Goal: Task Accomplishment & Management: Manage account settings

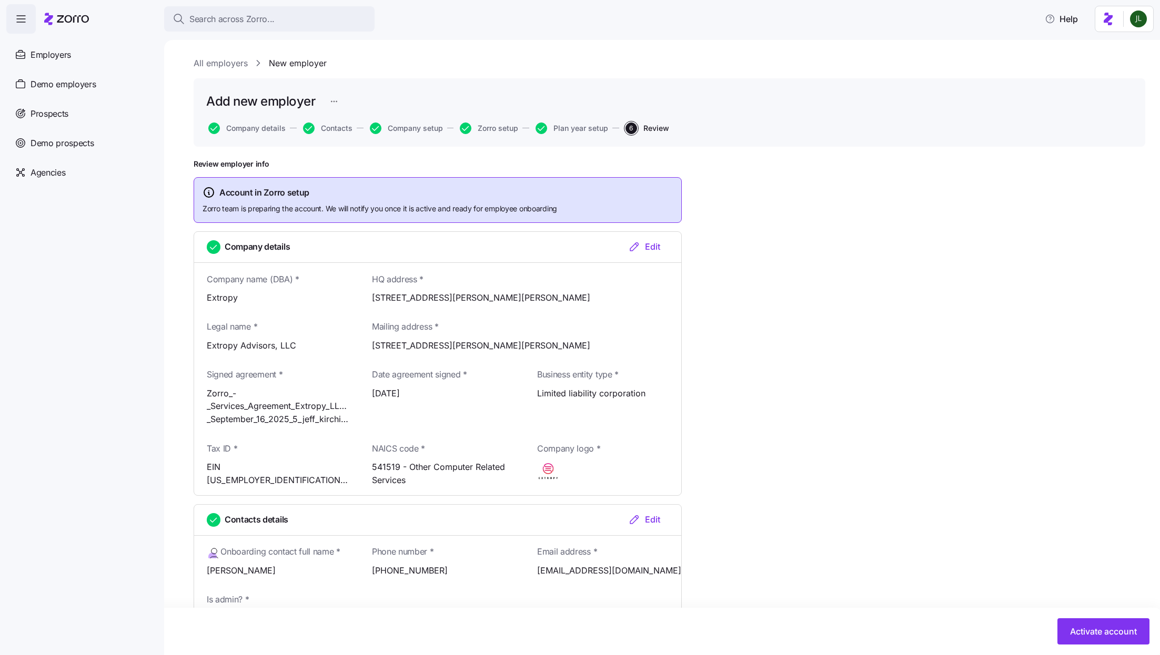
click at [70, 24] on icon at bounding box center [66, 19] width 45 height 13
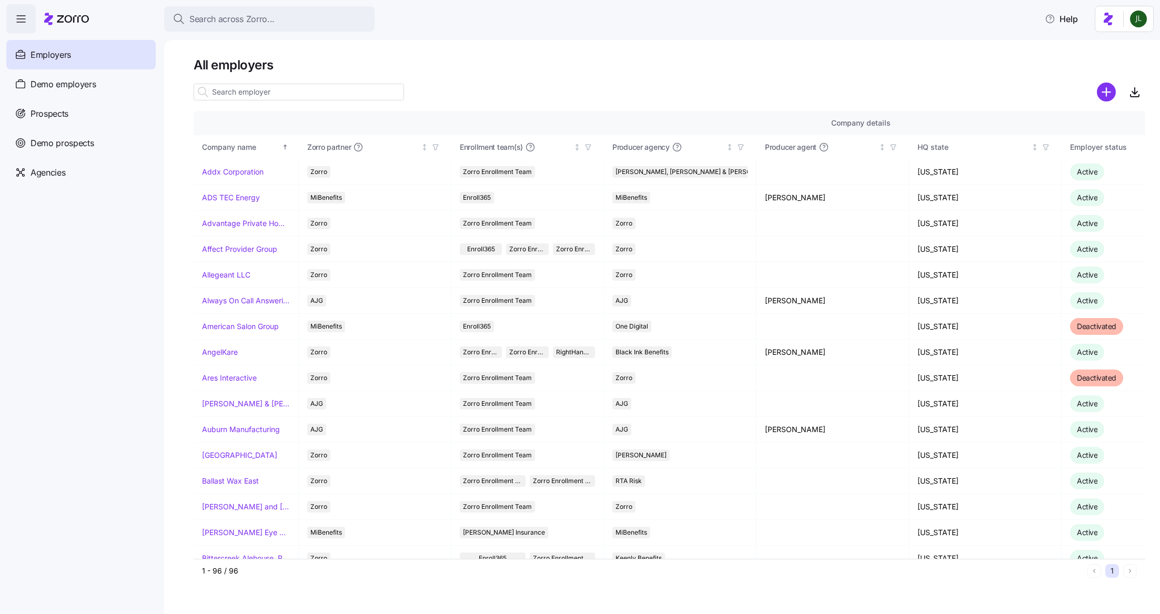
click at [256, 92] on input at bounding box center [299, 92] width 210 height 17
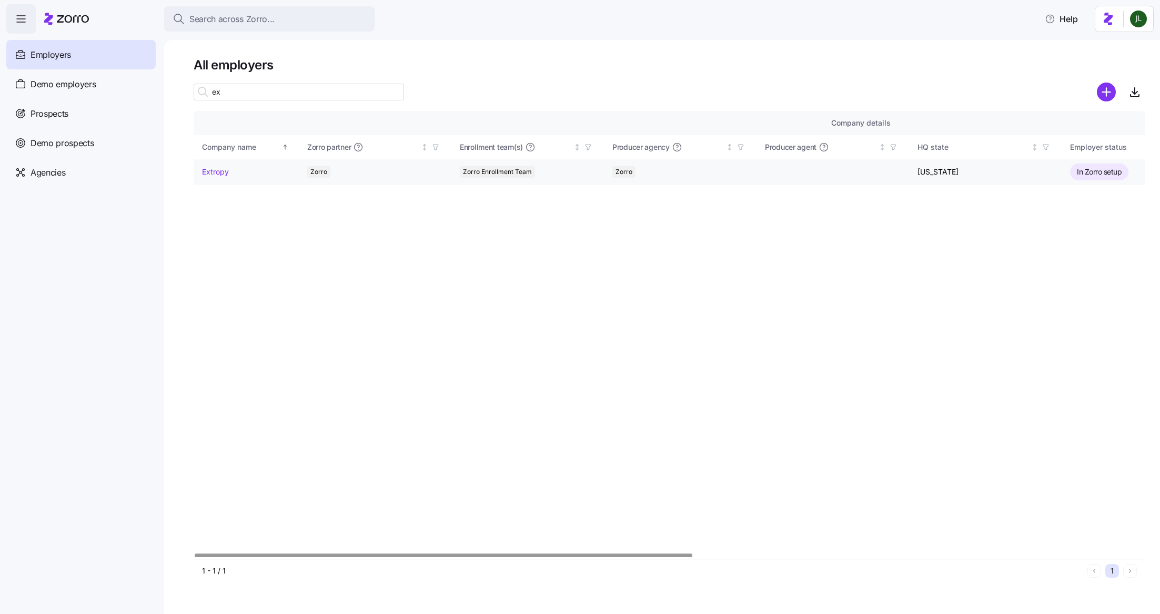
type input "ex"
click at [218, 172] on link "Extropy" at bounding box center [215, 172] width 27 height 11
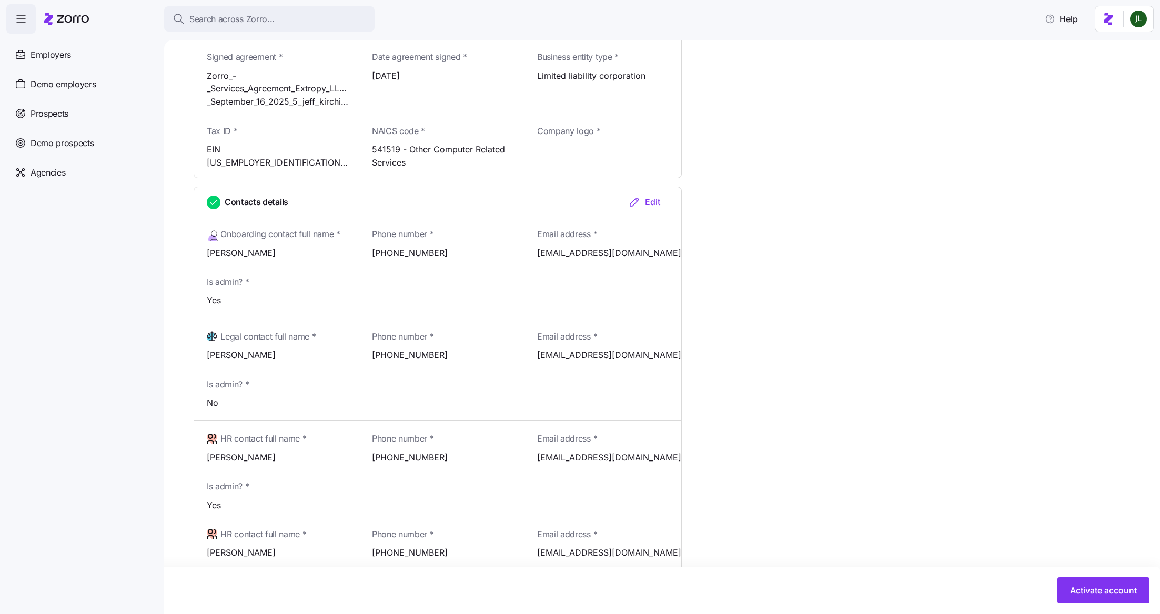
scroll to position [1223, 0]
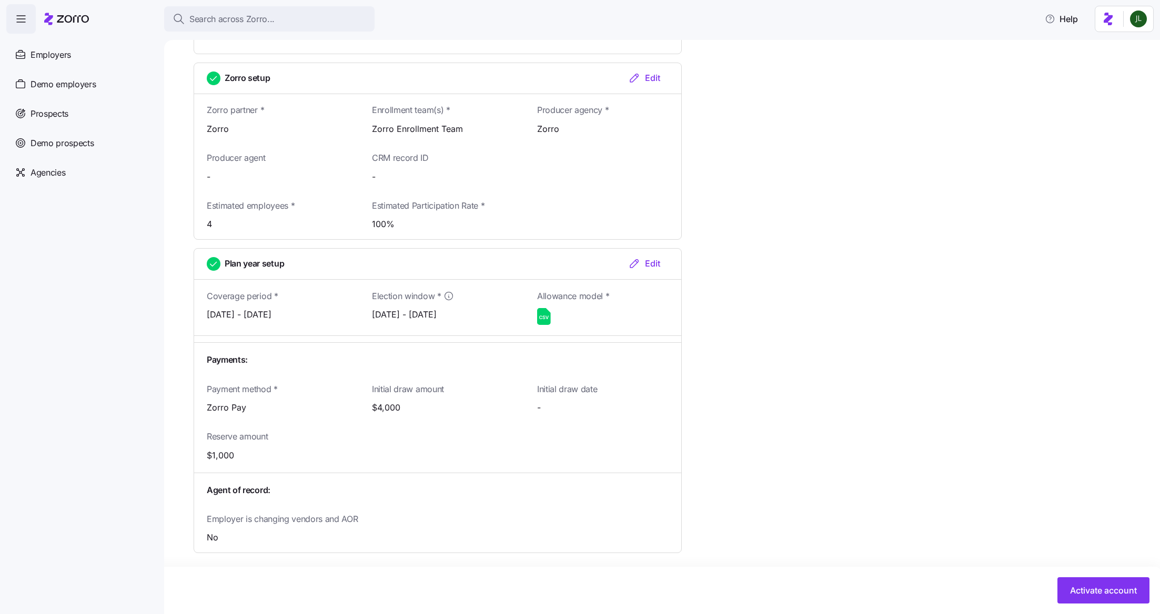
drag, startPoint x: 1088, startPoint y: 597, endPoint x: 1103, endPoint y: 509, distance: 89.8
click at [1093, 589] on span "Activate account" at bounding box center [1103, 590] width 67 height 13
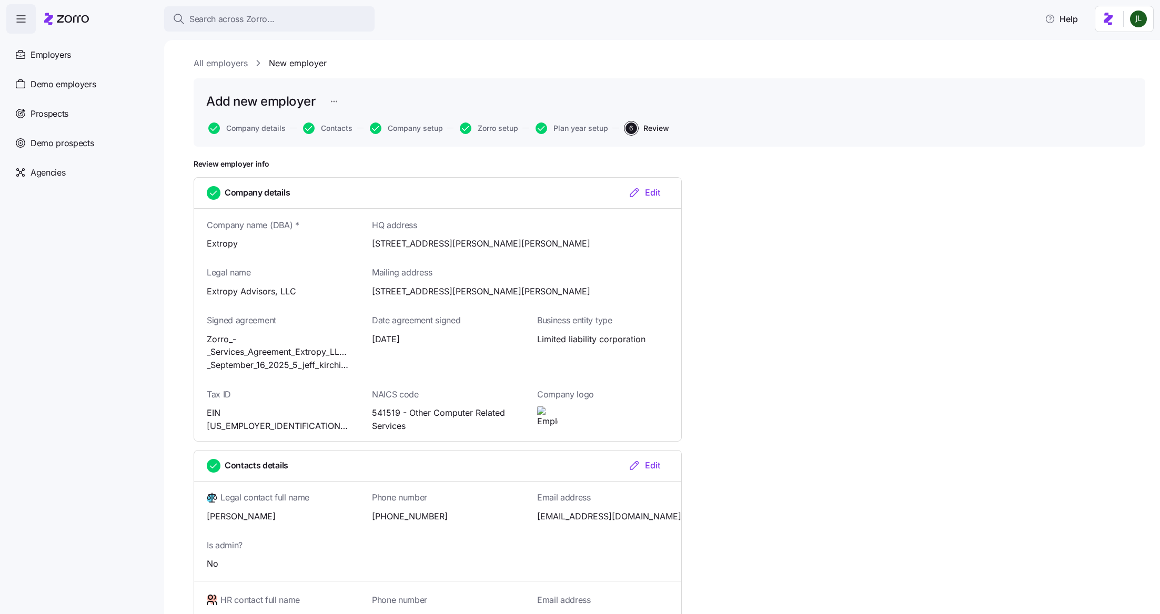
scroll to position [1067, 0]
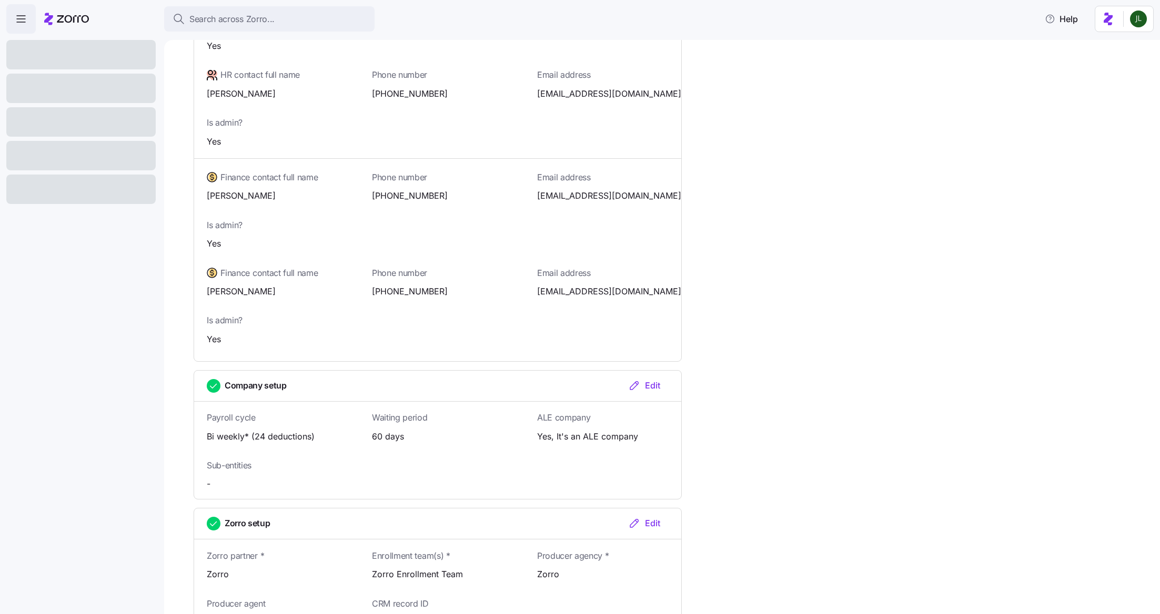
scroll to position [1067, 0]
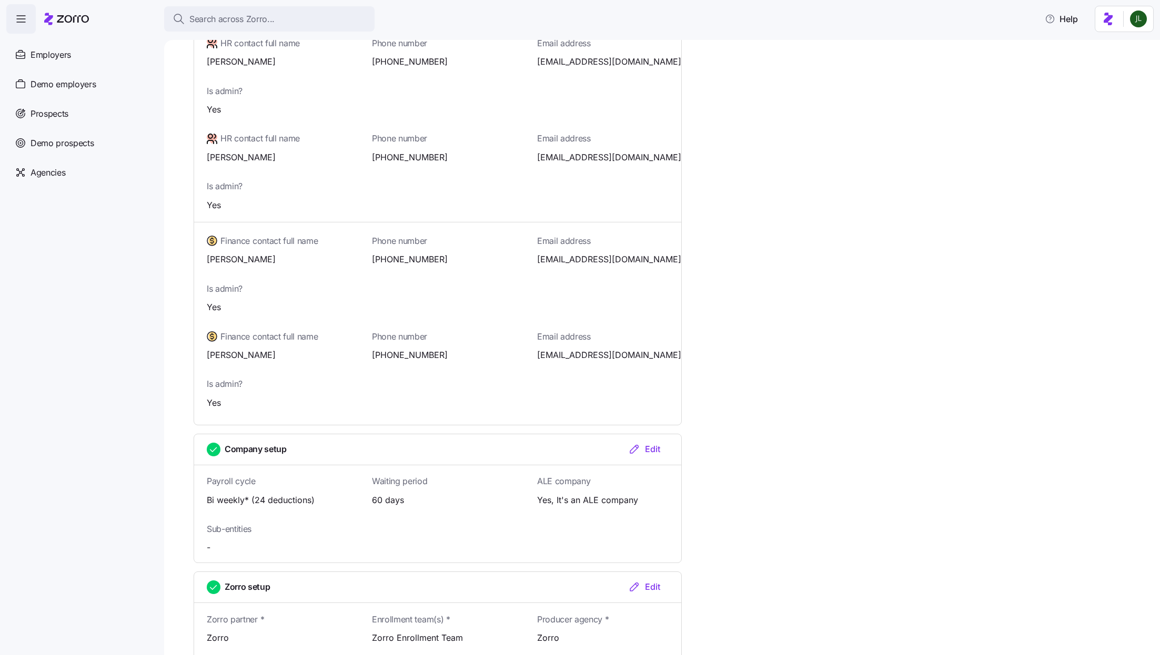
scroll to position [1026, 0]
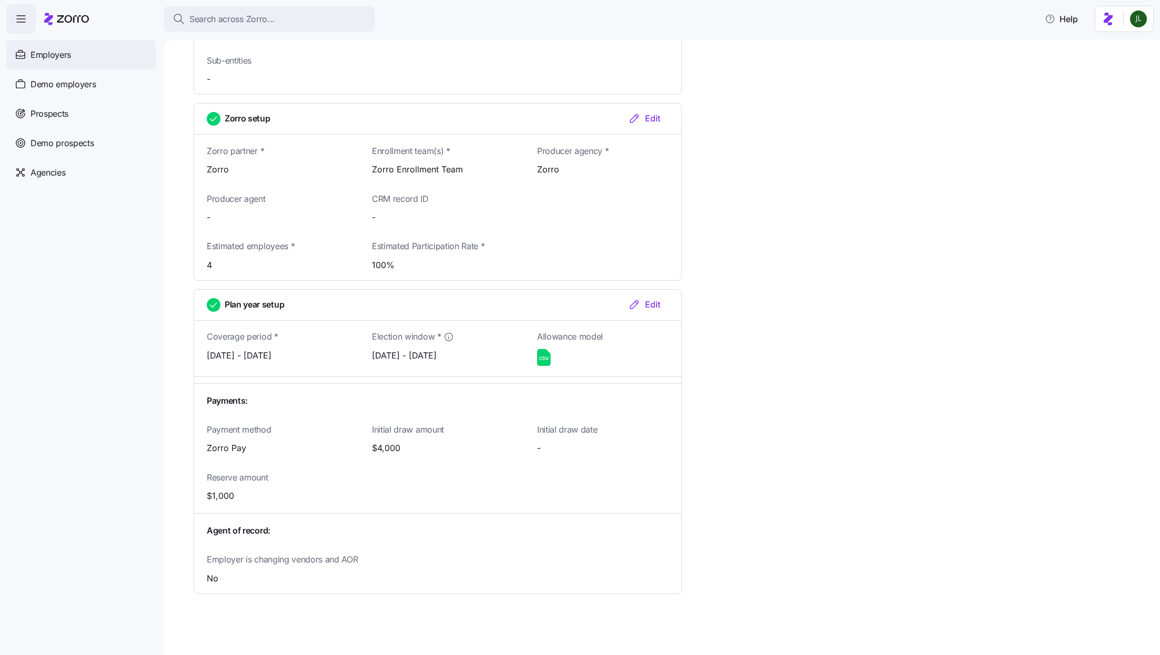
click at [79, 53] on div "Employers" at bounding box center [80, 54] width 149 height 29
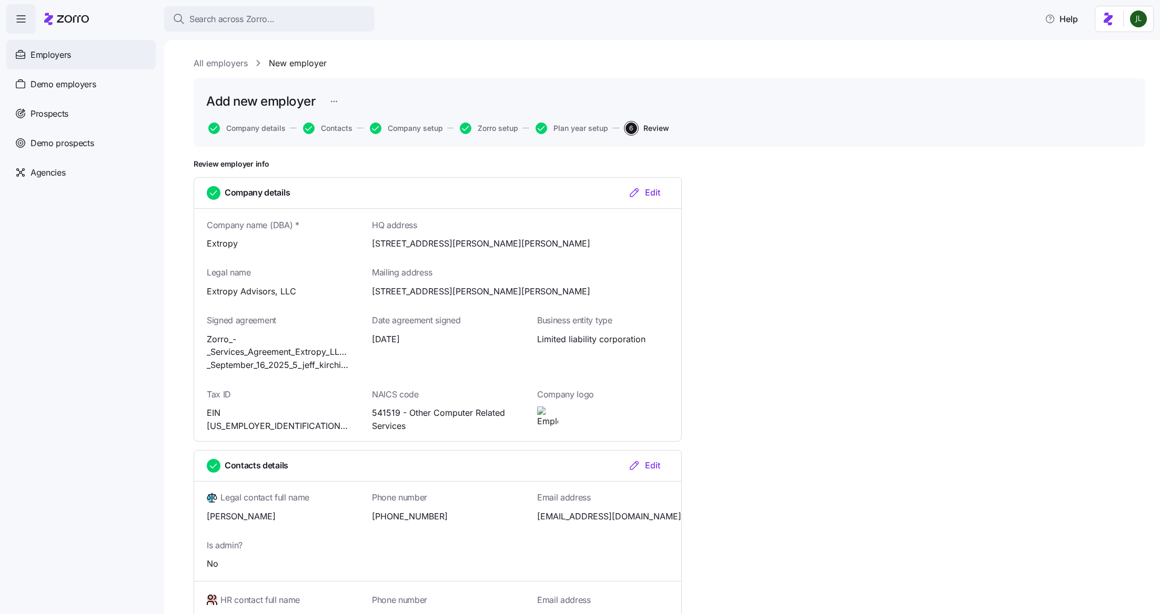
click at [77, 57] on div "Employers" at bounding box center [80, 54] width 149 height 29
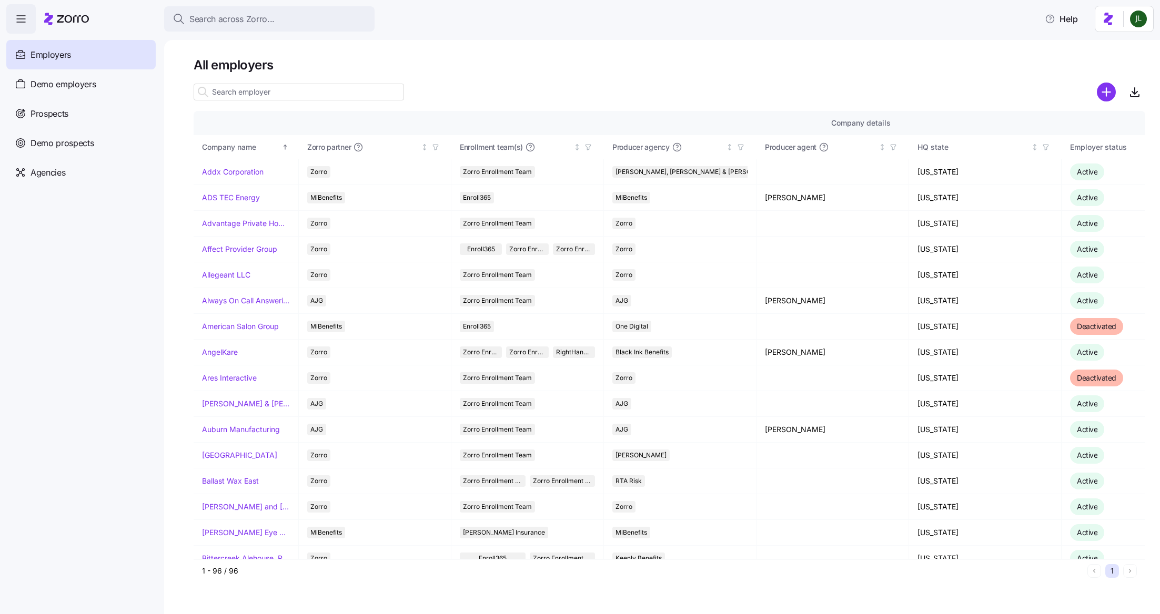
click at [275, 100] on div at bounding box center [299, 92] width 210 height 21
click at [265, 95] on input at bounding box center [299, 92] width 210 height 17
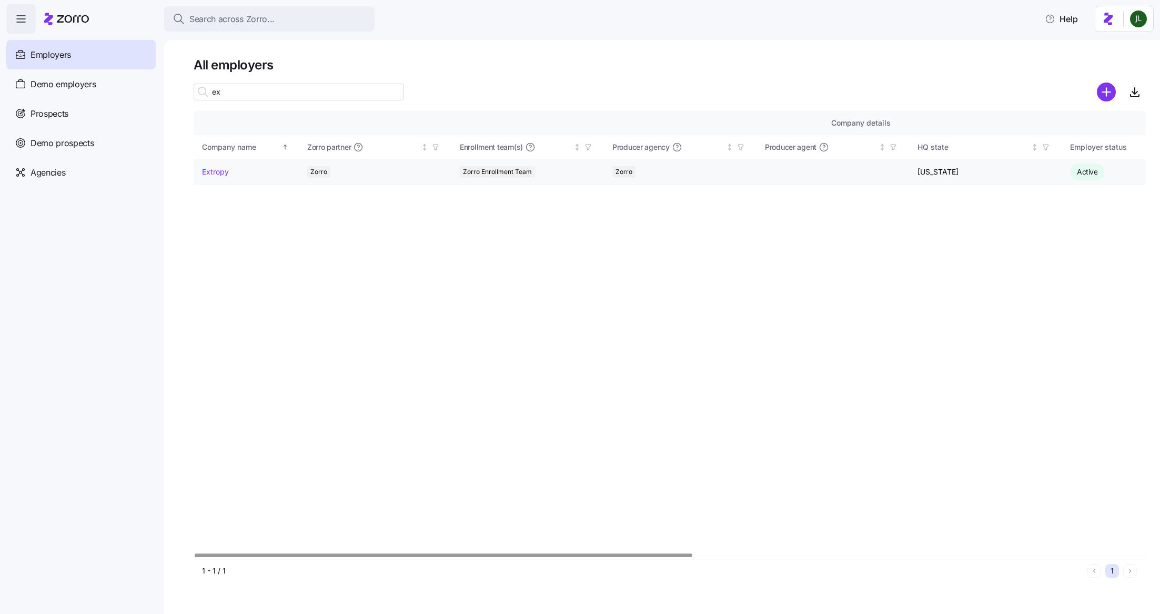
type input "ex"
click at [221, 168] on link "Extropy" at bounding box center [215, 172] width 27 height 11
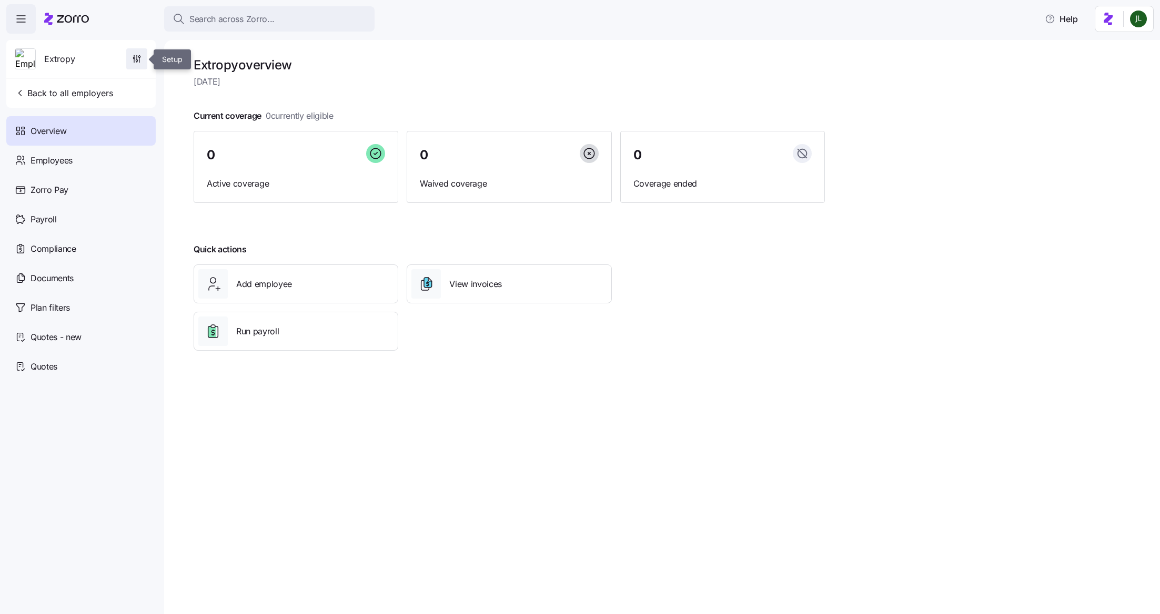
click at [134, 57] on icon "button" at bounding box center [134, 56] width 0 height 2
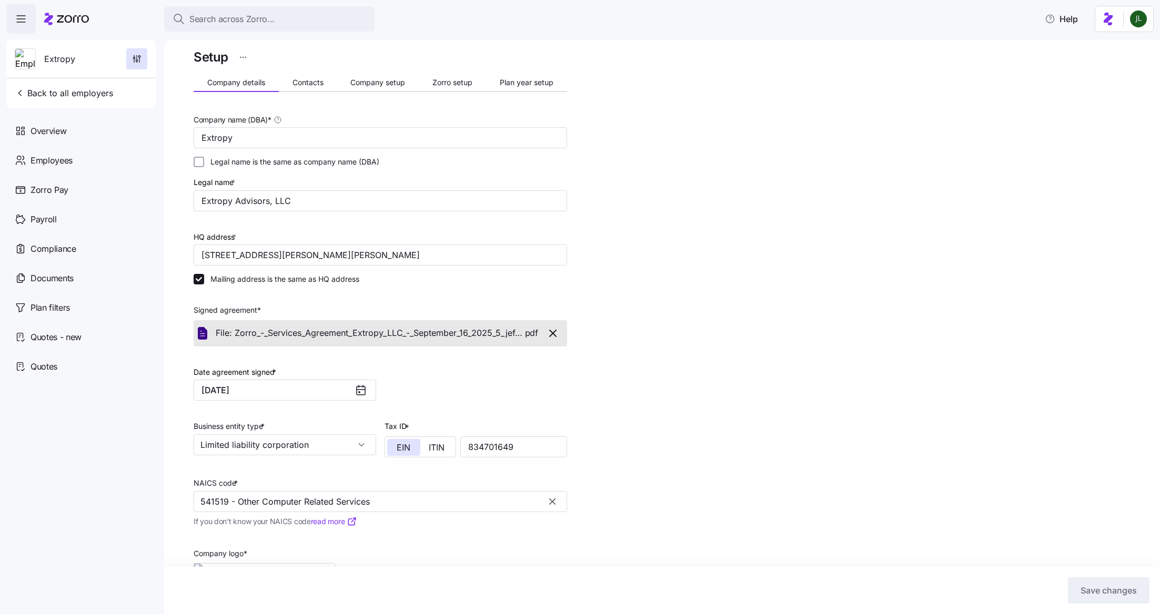
scroll to position [12, 0]
click at [367, 77] on span "Company setup" at bounding box center [377, 80] width 55 height 7
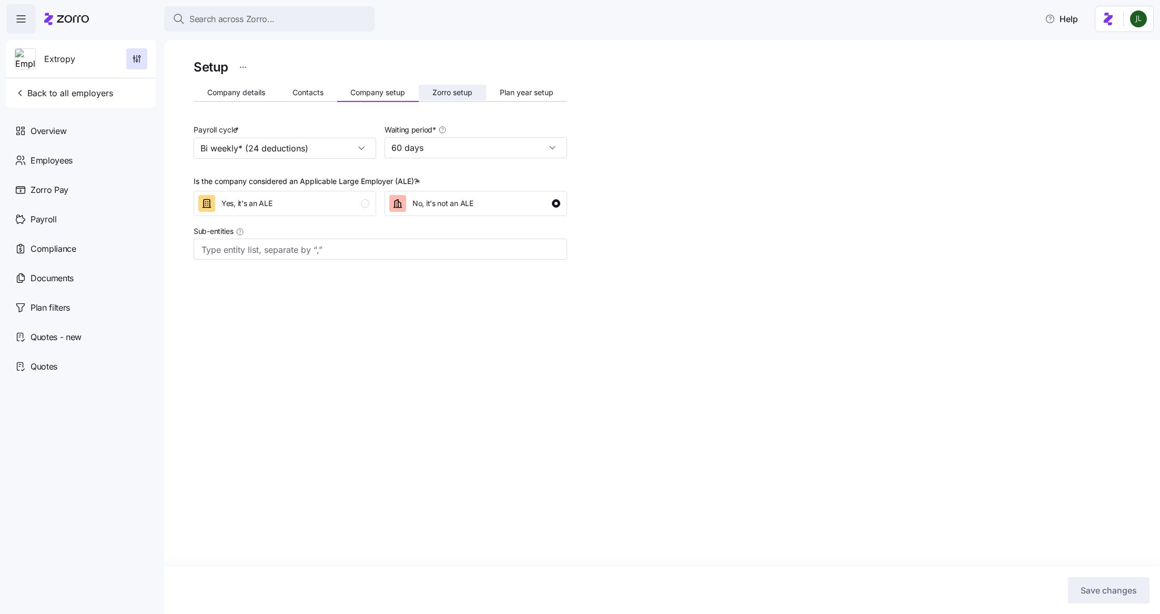
click at [453, 86] on button "Zorro setup" at bounding box center [452, 93] width 67 height 16
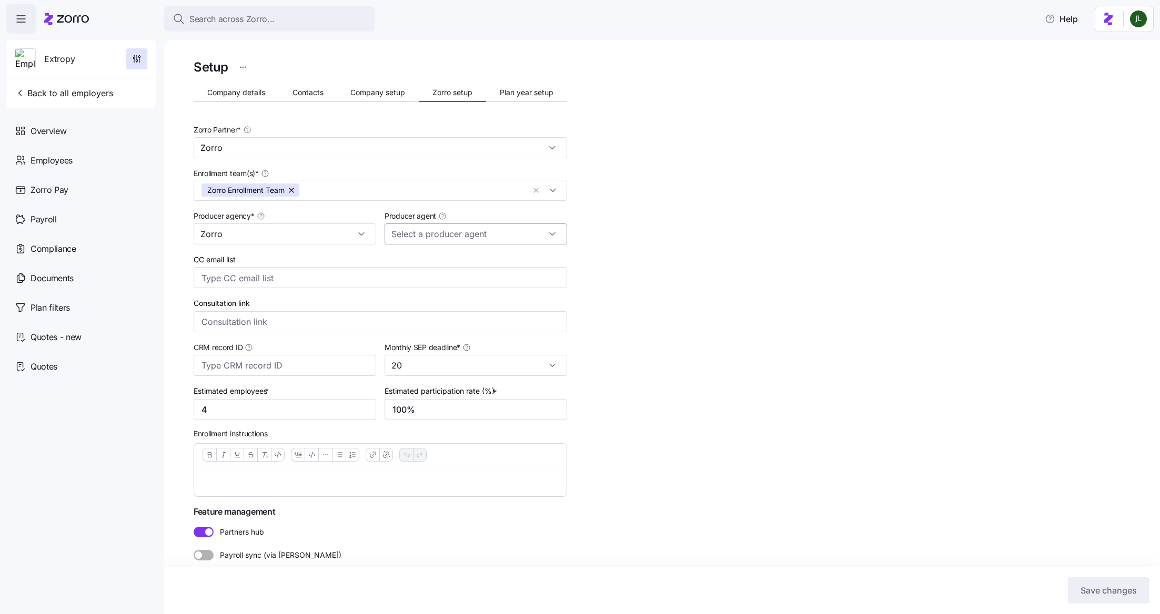
scroll to position [9, 0]
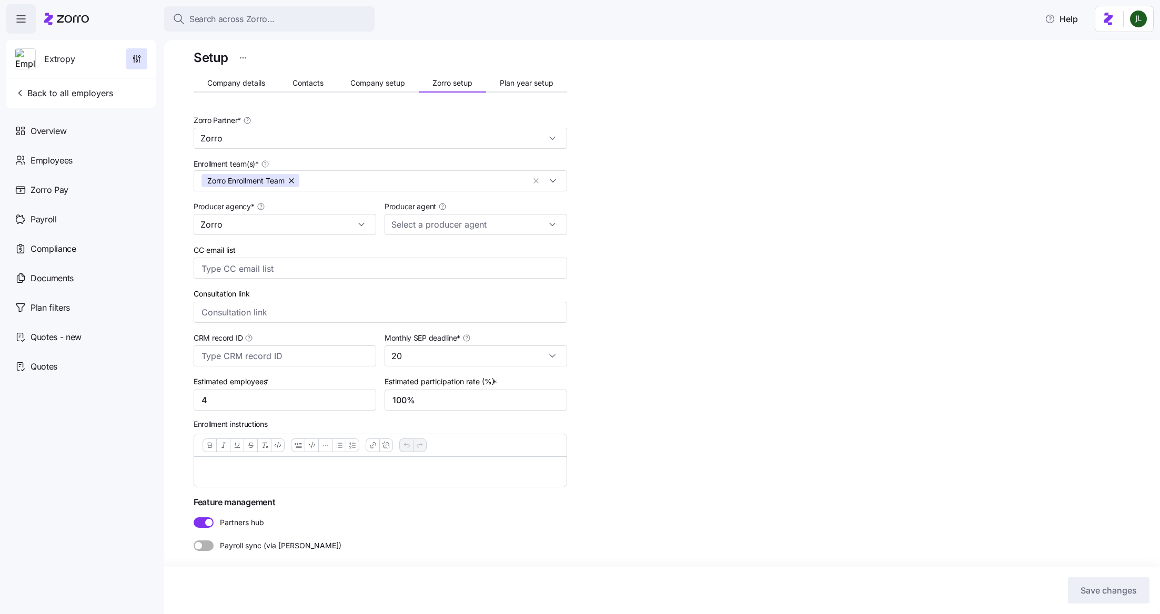
click at [68, 23] on icon at bounding box center [66, 19] width 45 height 13
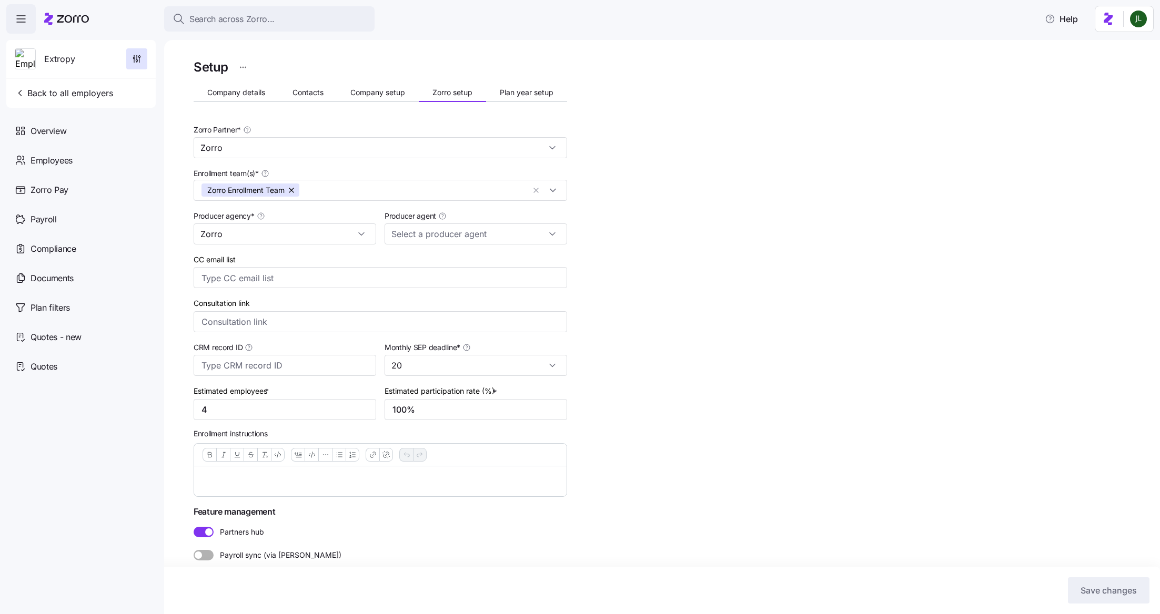
click at [345, 485] on p at bounding box center [380, 481] width 356 height 13
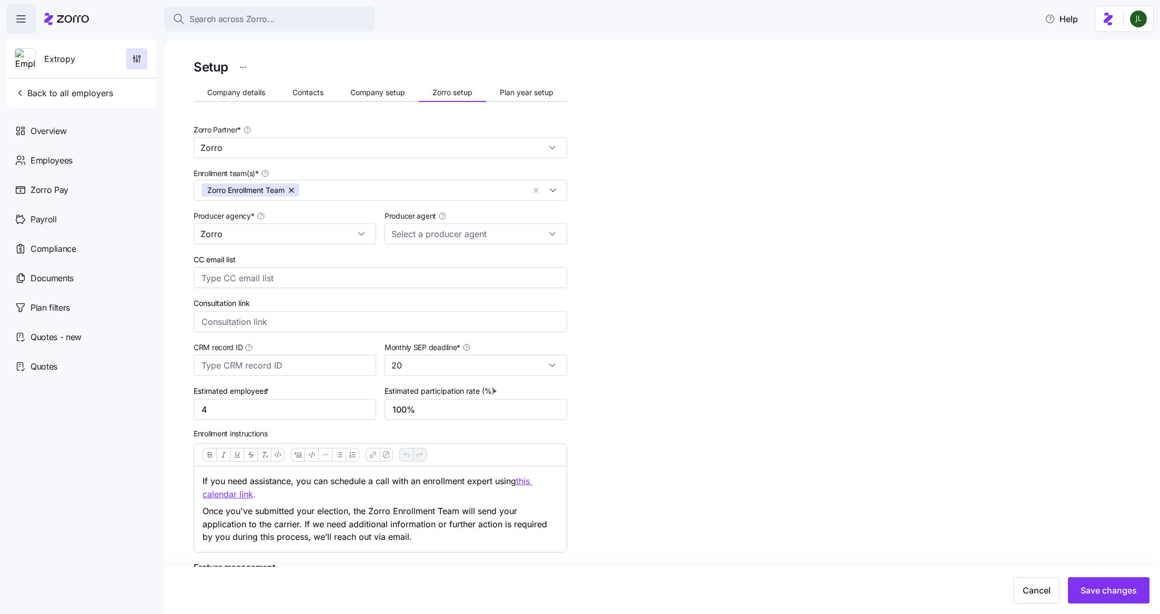
click at [305, 333] on div "Consultation link" at bounding box center [380, 314] width 382 height 44
click at [287, 310] on div "Consultation link" at bounding box center [380, 315] width 373 height 36
paste input "[URL][DOMAIN_NAME]"
click at [290, 320] on input "[URL][DOMAIN_NAME]" at bounding box center [380, 321] width 373 height 21
type input "[URL][DOMAIN_NAME]"
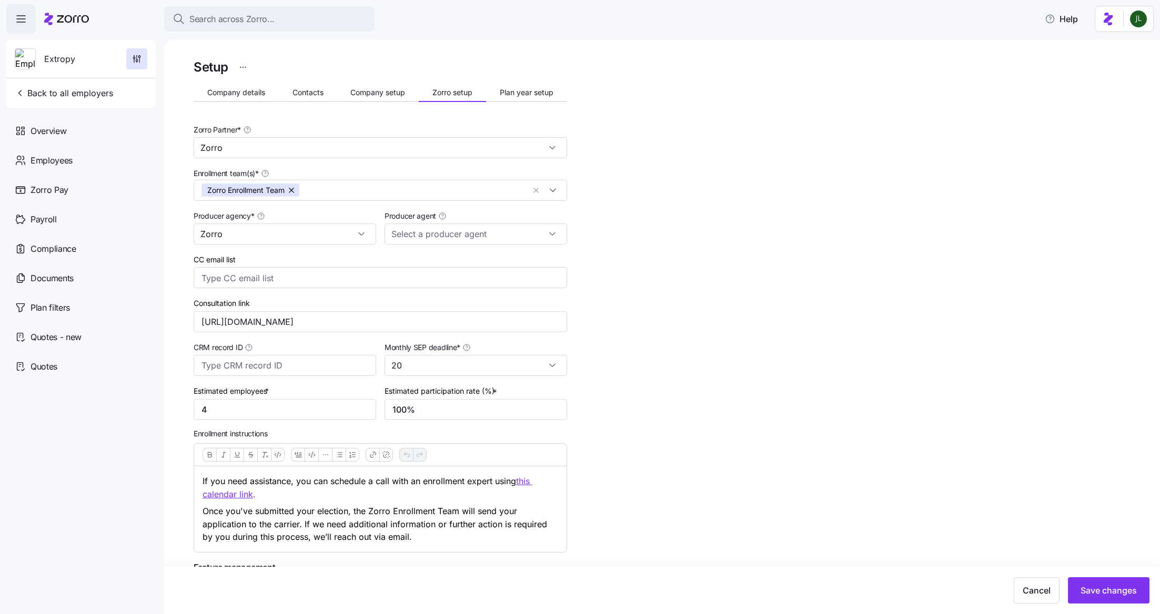
click at [479, 540] on div "Setup Company details Contacts Company setup Zorro setup Plan year setup Zorro …" at bounding box center [669, 362] width 951 height 610
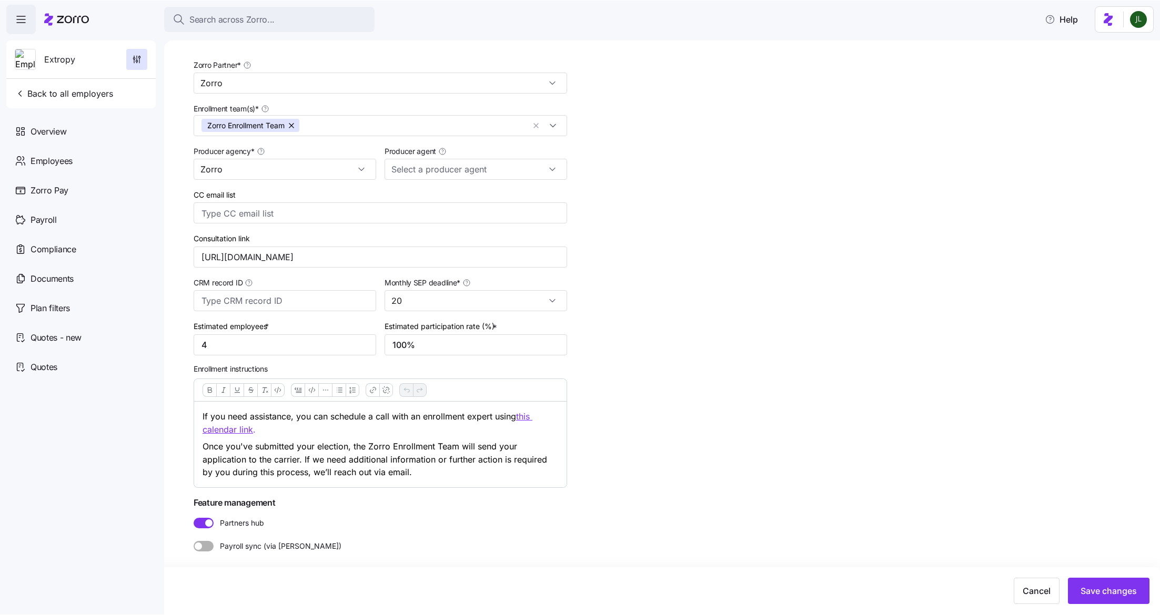
scroll to position [63, 0]
click at [299, 262] on input "[URL][DOMAIN_NAME]" at bounding box center [380, 258] width 373 height 21
click at [426, 306] on input "20" at bounding box center [475, 302] width 183 height 21
click at [416, 424] on div "10" at bounding box center [476, 431] width 174 height 20
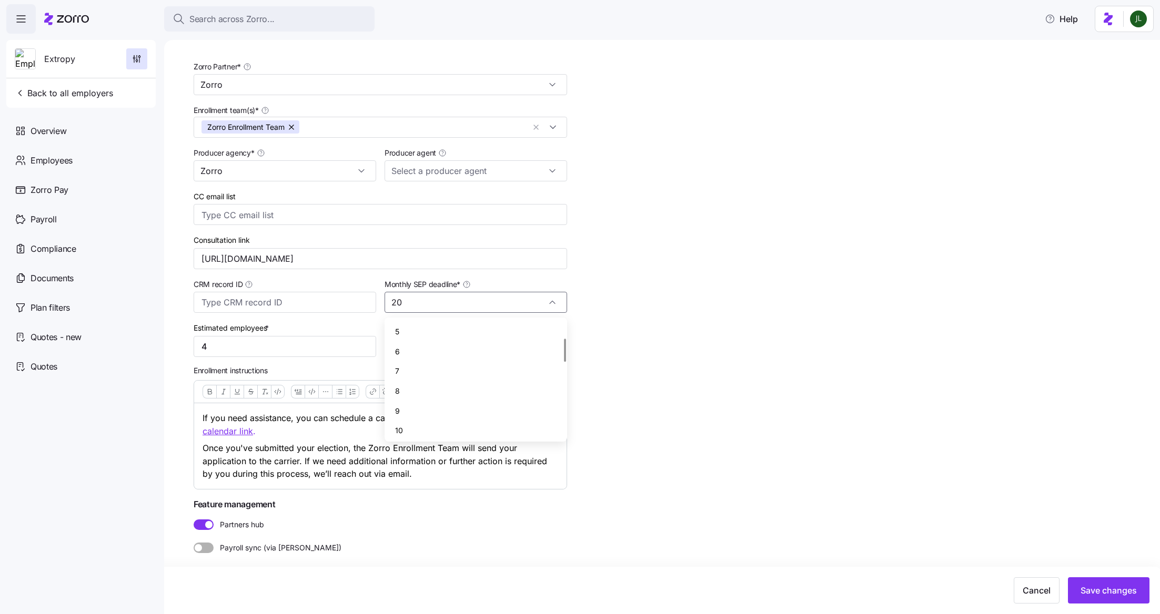
type input "10"
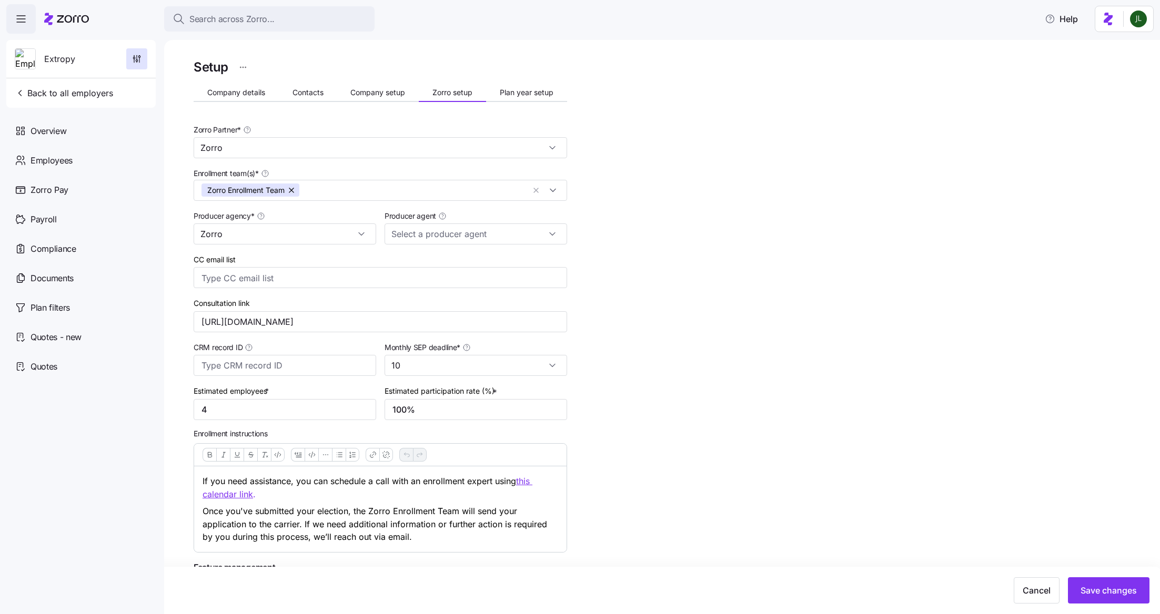
scroll to position [66, 0]
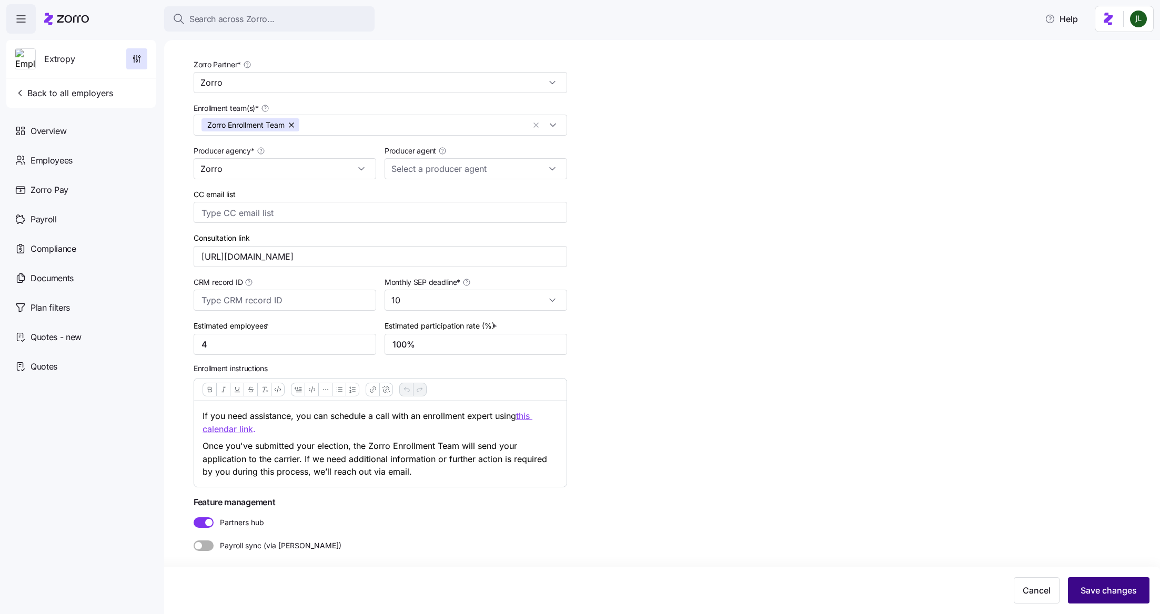
click at [479, 561] on span "Save changes" at bounding box center [1108, 590] width 56 height 13
type input "20"
type input "[URL][DOMAIN_NAME]"
type input "10"
click at [49, 282] on span "Documents" at bounding box center [52, 278] width 43 height 13
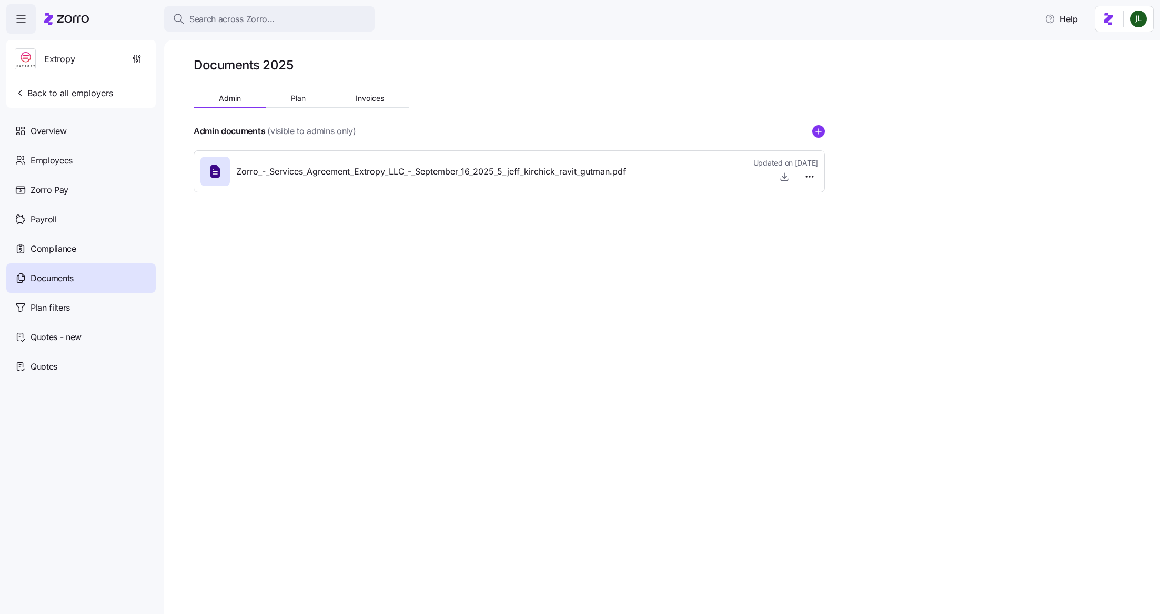
click at [296, 107] on div "Admin Plan Invoices" at bounding box center [302, 100] width 216 height 16
click at [298, 98] on span "Plan" at bounding box center [298, 98] width 15 height 7
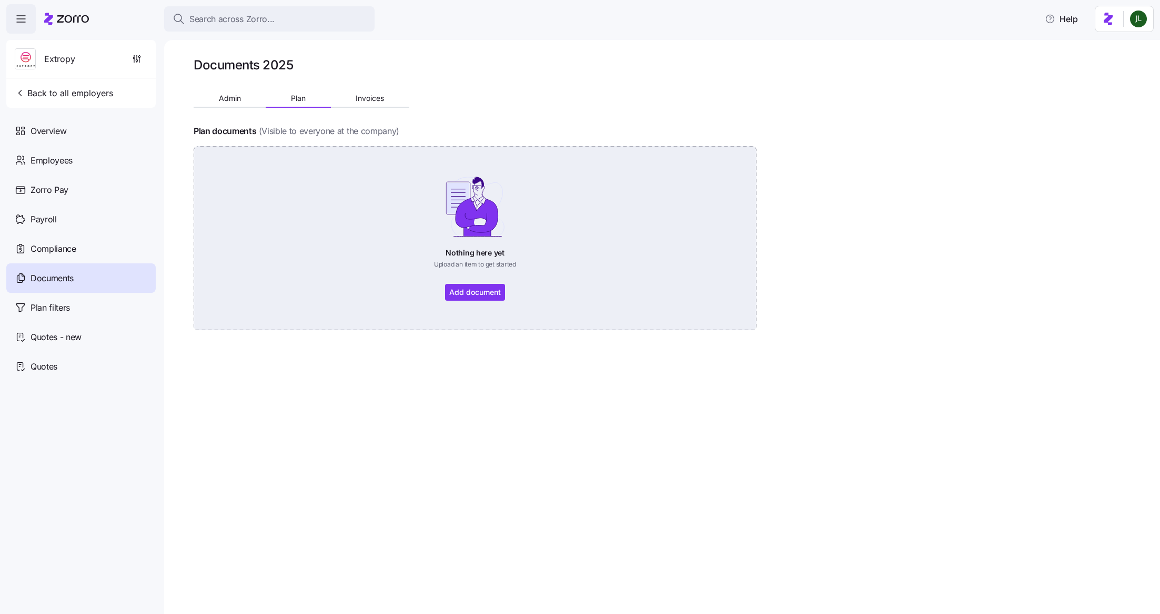
click at [475, 294] on div "Nothing here yet Upload an item to get started Add document" at bounding box center [475, 238] width 504 height 125
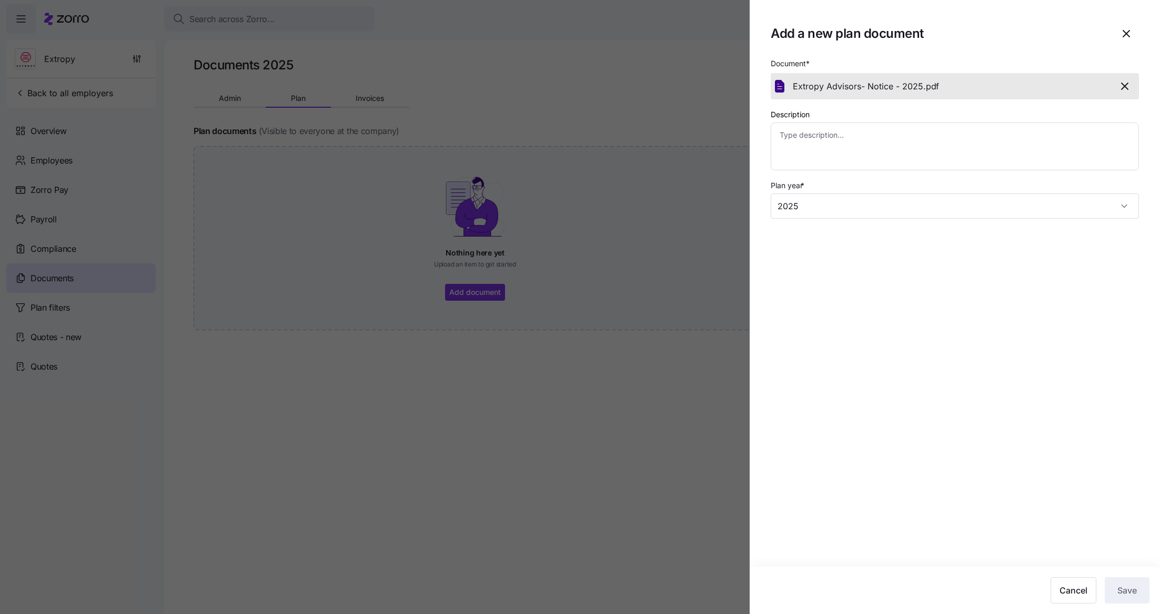
click at [479, 507] on section "Add a new plan document Document * Extropy Advisors- Notice - 2025. pdf Descrip…" at bounding box center [955, 307] width 410 height 614
click at [479, 206] on input "2025" at bounding box center [955, 206] width 368 height 25
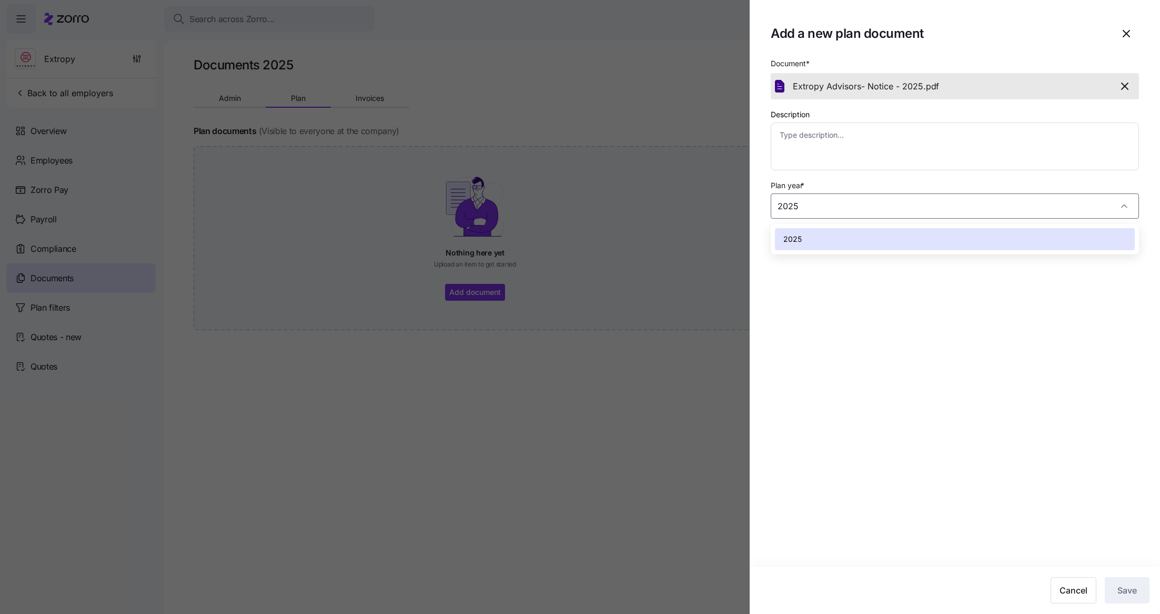
click at [479, 243] on div "2025" at bounding box center [955, 239] width 360 height 22
type textarea "x"
click at [479, 198] on input "Plan year *" at bounding box center [955, 206] width 368 height 25
click at [479, 236] on span "2025" at bounding box center [792, 240] width 18 height 12
type textarea "x"
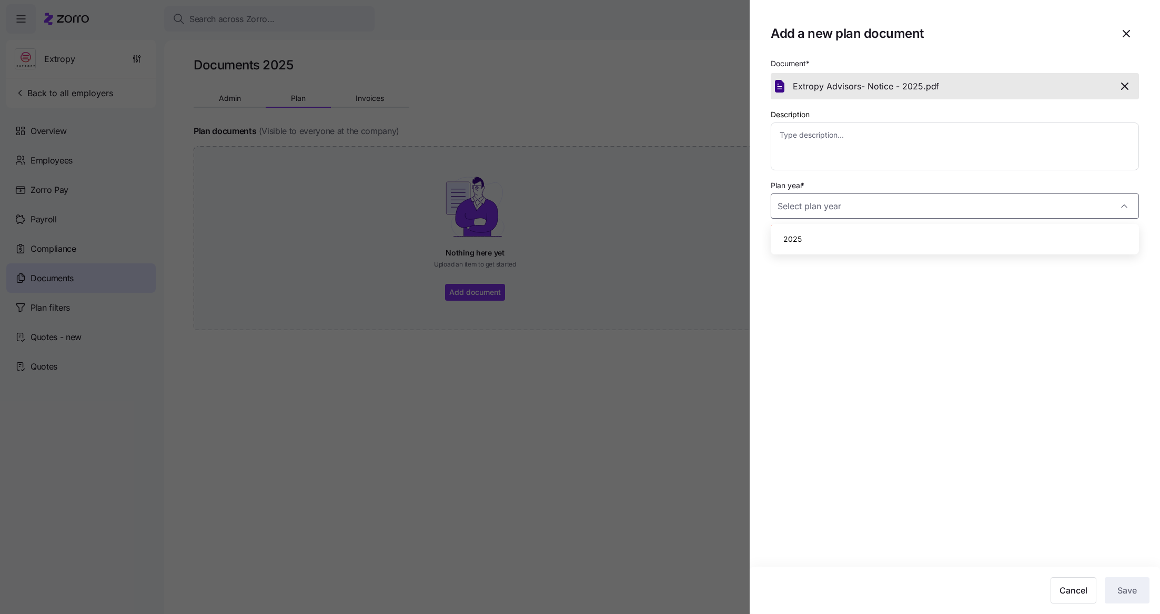
type input "2025"
click at [479, 87] on div "Extropy Advisors- Notice - 2025. pdf" at bounding box center [951, 86] width 317 height 13
click at [479, 36] on icon "button" at bounding box center [1126, 34] width 6 height 6
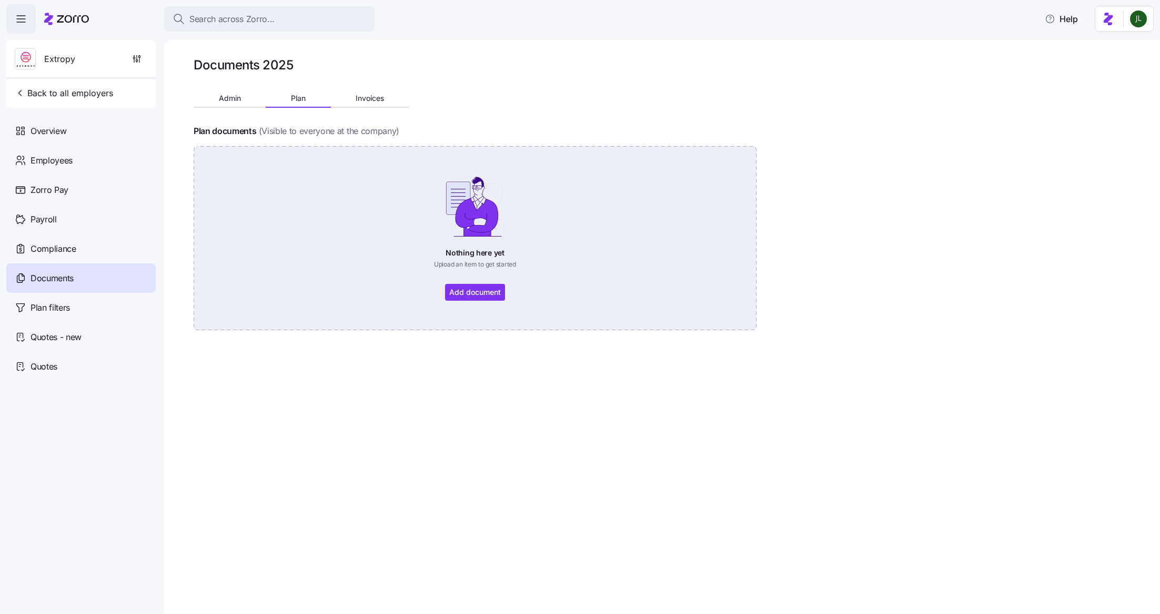
click at [467, 289] on div "Nothing here yet Upload an item to get started Add document" at bounding box center [475, 238] width 504 height 125
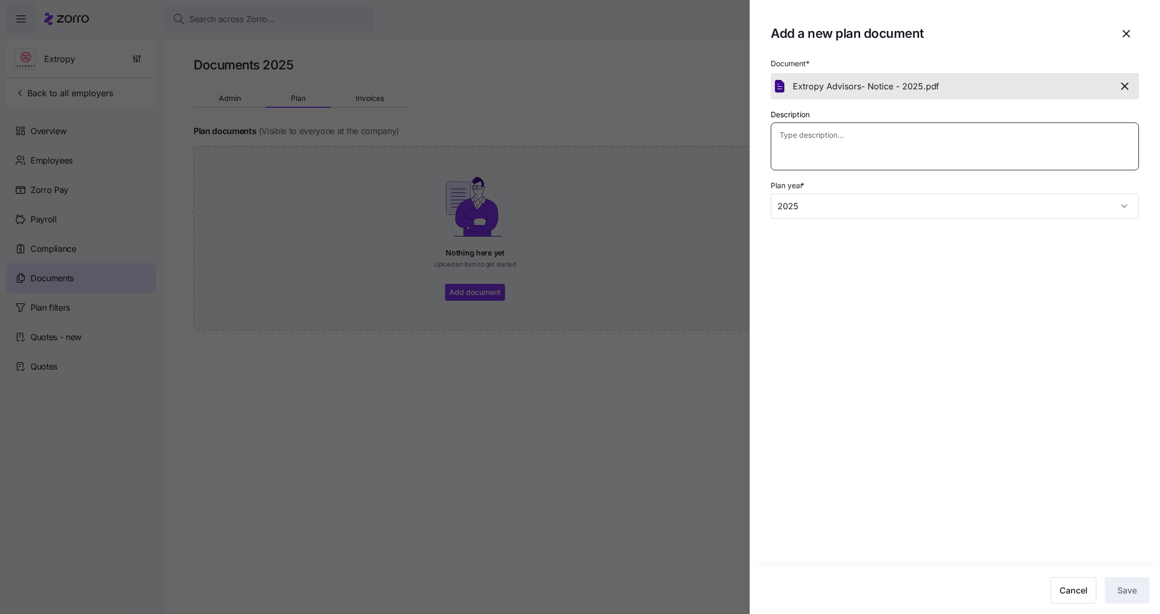
click at [479, 148] on textarea "Description" at bounding box center [955, 147] width 368 height 48
type textarea "x"
type textarea "h"
type textarea "x"
type textarea "hj"
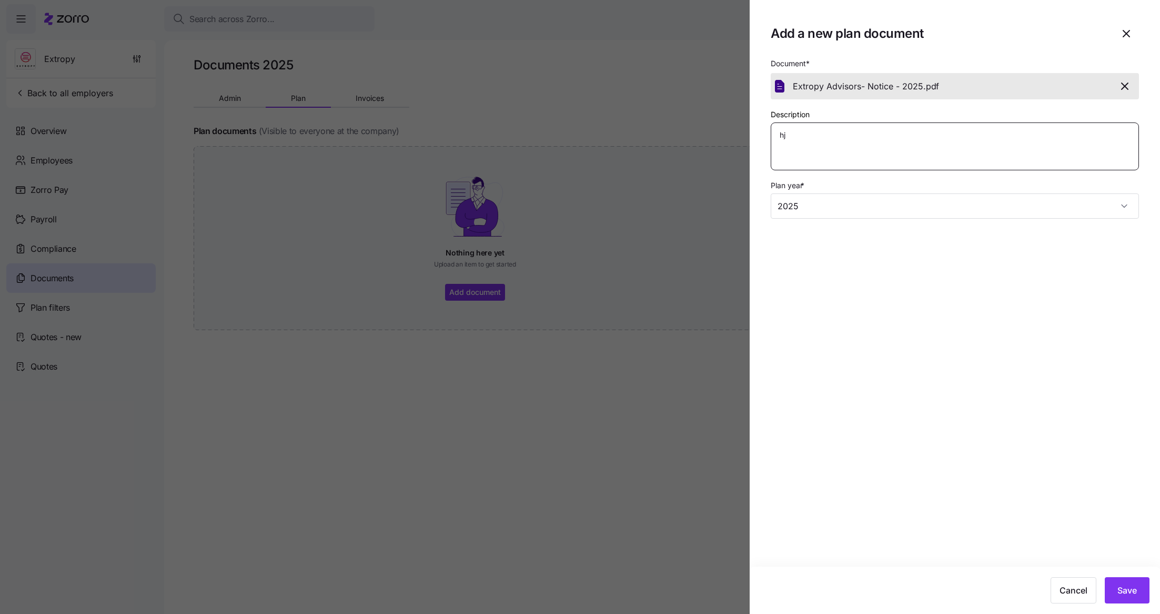
type textarea "x"
type textarea "hjkh"
type textarea "x"
type textarea "hjkhj"
type textarea "x"
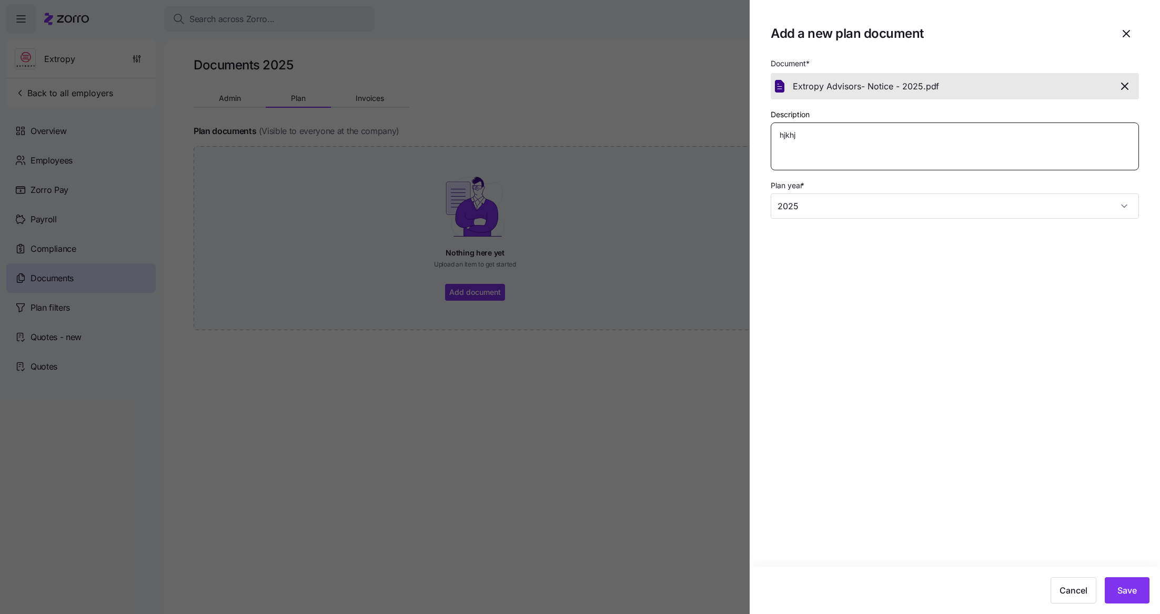
type textarea "hjkhjk"
drag, startPoint x: 808, startPoint y: 134, endPoint x: 744, endPoint y: 132, distance: 64.2
click at [479, 561] on div "Add a new plan document Document * Extropy Advisors- Notice - 2025. pdf Descrip…" at bounding box center [580, 608] width 1160 height 0
type textarea "x"
click at [479, 561] on span "Save" at bounding box center [1126, 590] width 19 height 13
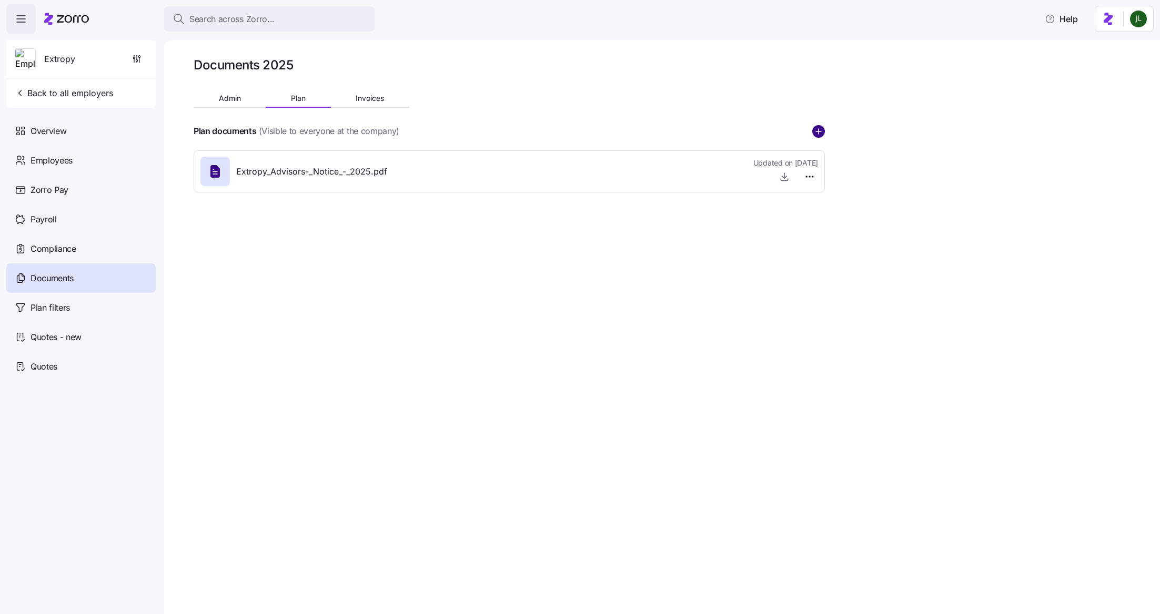
click at [479, 133] on circle "add icon" at bounding box center [819, 132] width 12 height 12
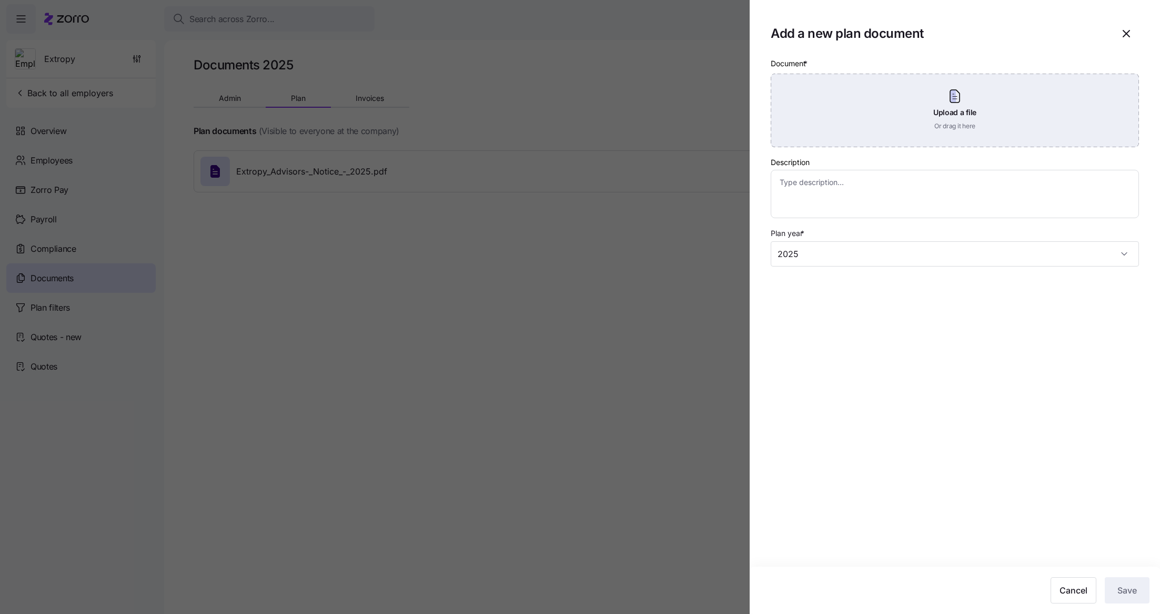
click at [479, 125] on div "Upload a file Or drag it here" at bounding box center [955, 111] width 368 height 74
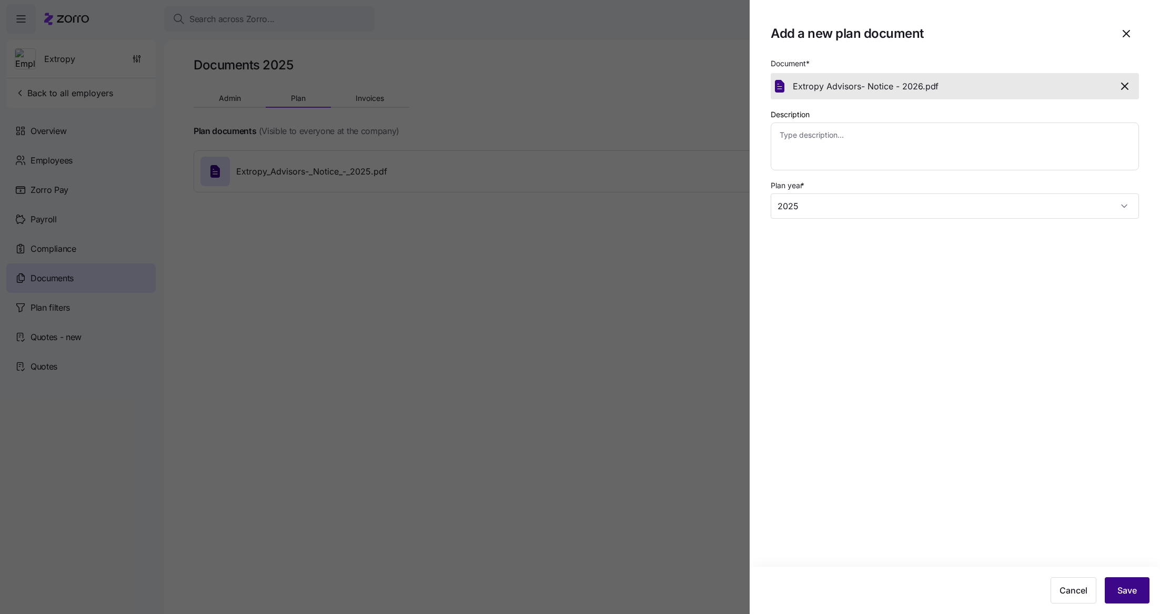
click at [479, 561] on span "Save" at bounding box center [1126, 590] width 19 height 13
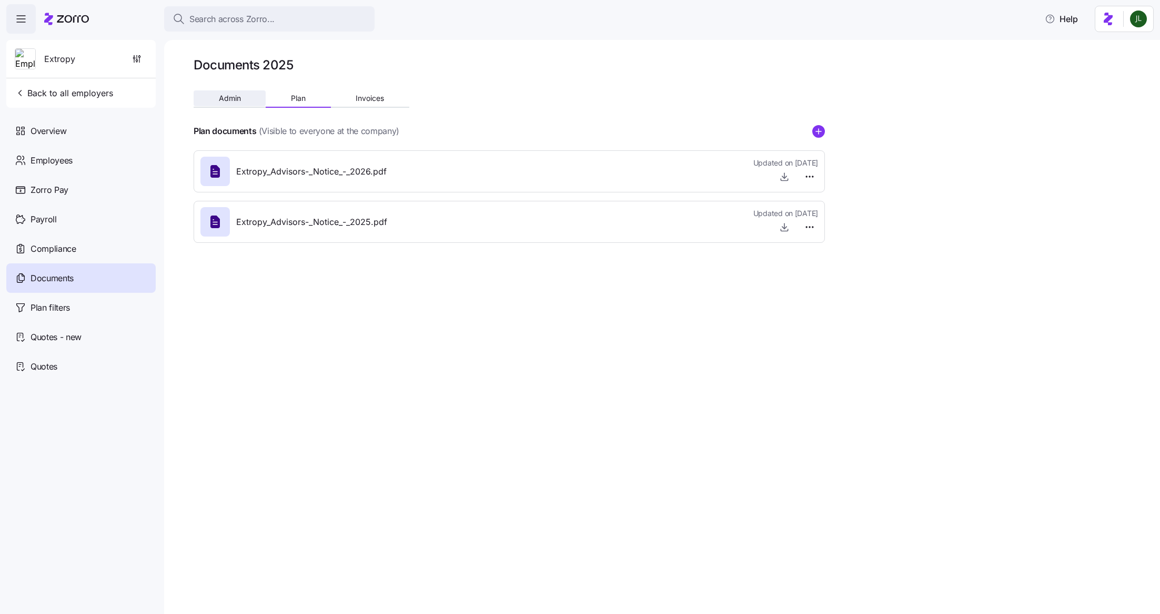
click at [226, 97] on span "Admin" at bounding box center [230, 98] width 22 height 7
click at [290, 101] on button "Plan" at bounding box center [298, 98] width 65 height 16
click at [479, 123] on div at bounding box center [509, 116] width 631 height 17
click at [479, 136] on circle "add icon" at bounding box center [819, 132] width 12 height 12
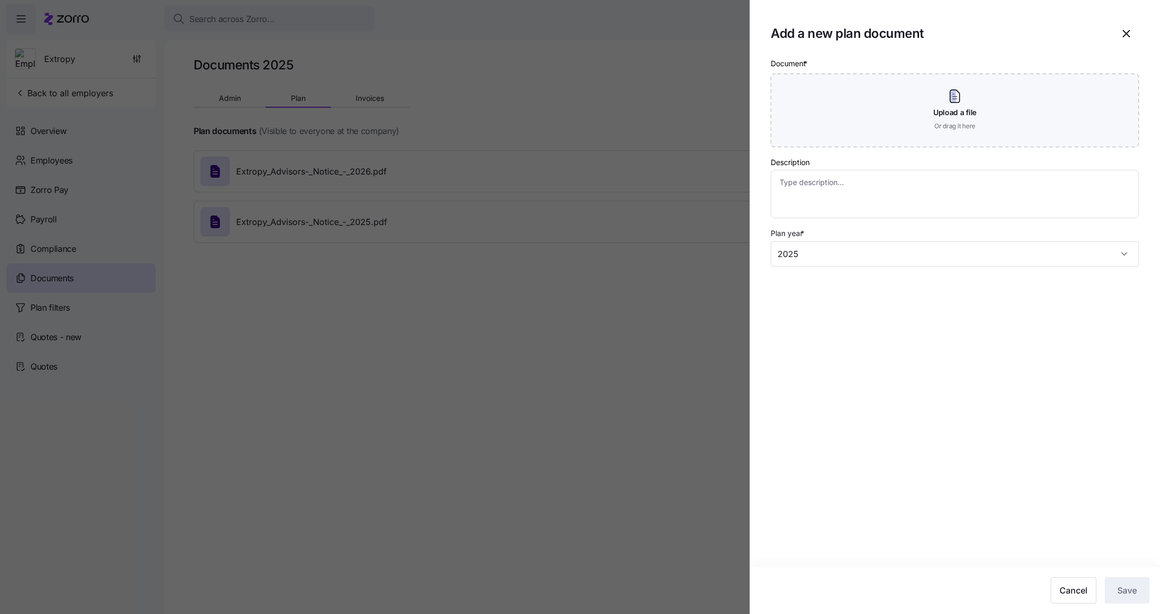
click at [479, 136] on div "Upload a file Or drag it here" at bounding box center [955, 111] width 368 height 74
click at [461, 357] on div at bounding box center [580, 307] width 1160 height 614
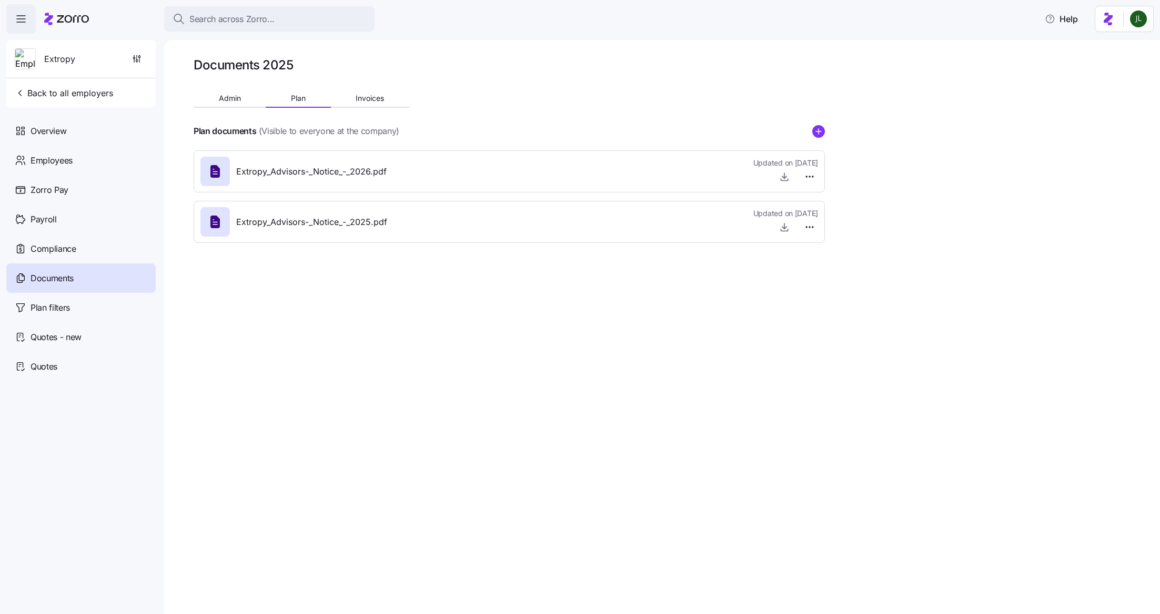
click at [77, 279] on div "Documents" at bounding box center [80, 278] width 149 height 29
click at [479, 135] on circle "add icon" at bounding box center [819, 132] width 12 height 12
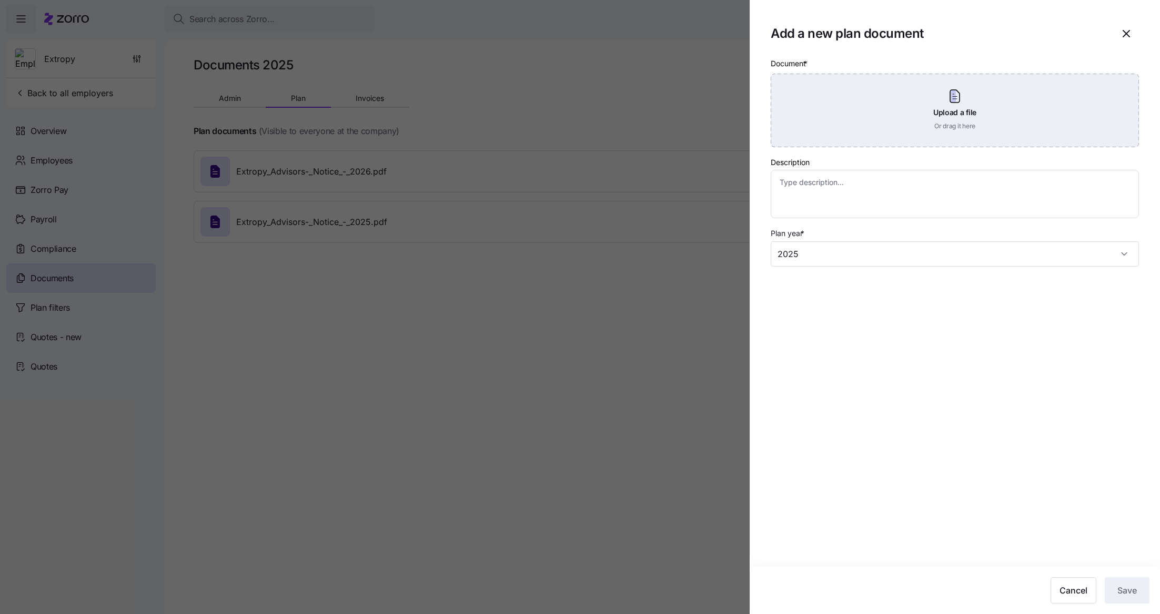
click at [479, 134] on div "Upload a file Or drag it here" at bounding box center [955, 111] width 368 height 74
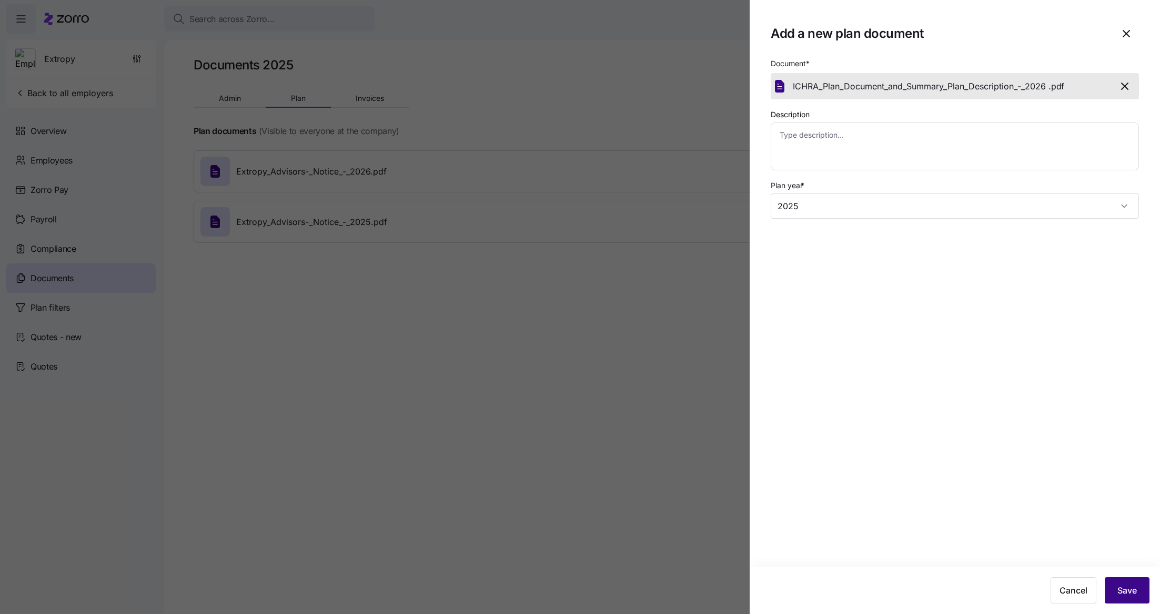
click at [479, 561] on button "Save" at bounding box center [1127, 591] width 45 height 26
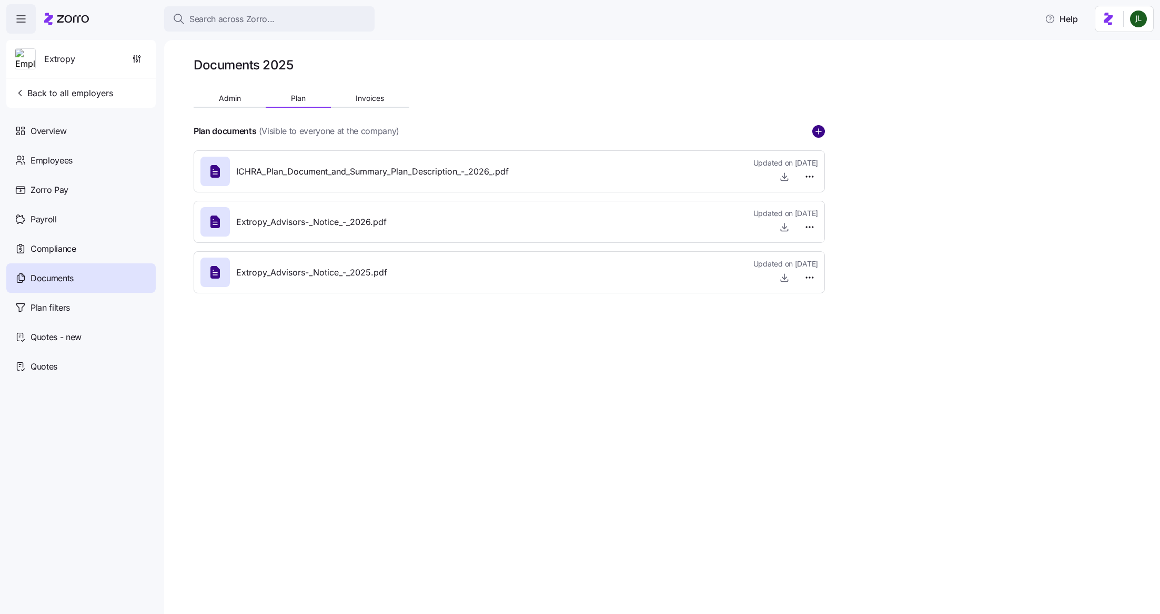
click at [479, 127] on circle "add icon" at bounding box center [819, 132] width 12 height 12
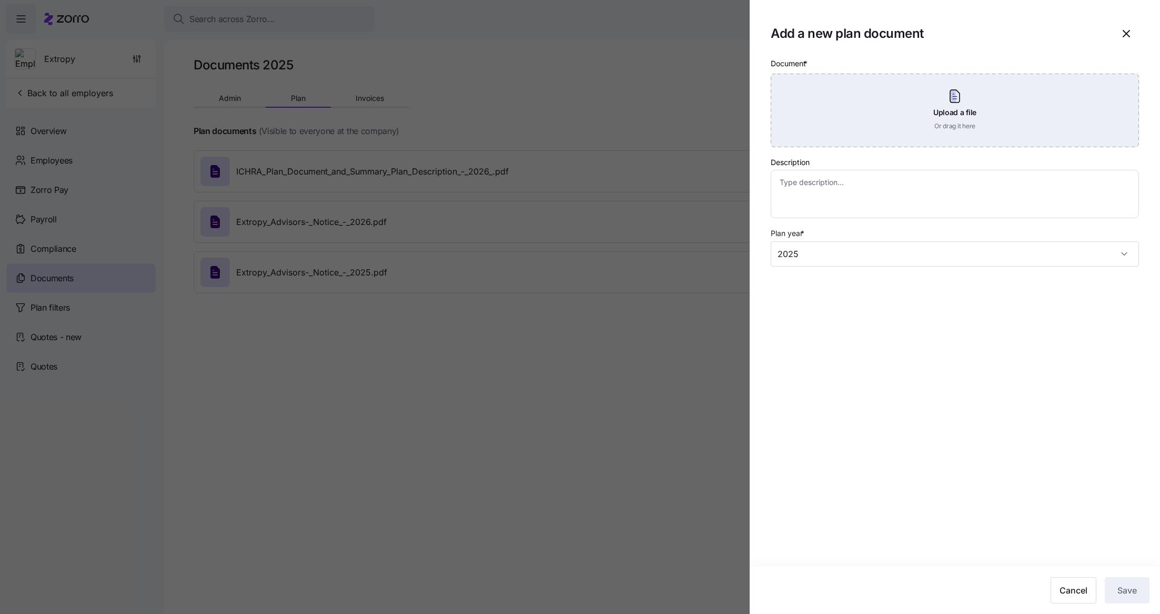
click at [479, 98] on div "Upload a file Or drag it here" at bounding box center [955, 111] width 368 height 74
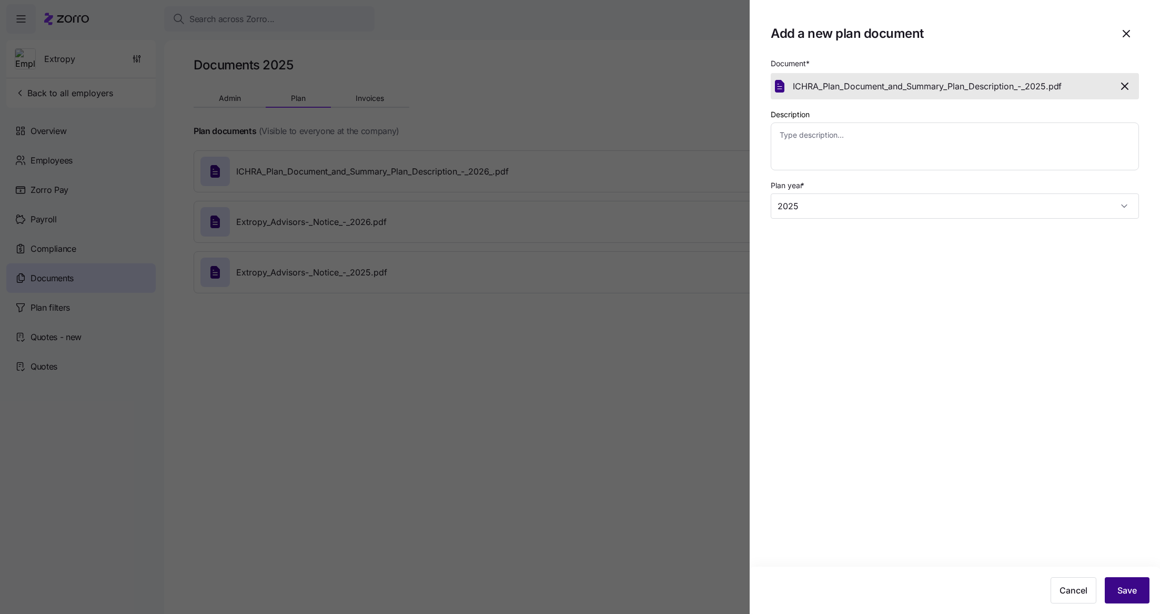
click at [479, 561] on button "Save" at bounding box center [1127, 591] width 45 height 26
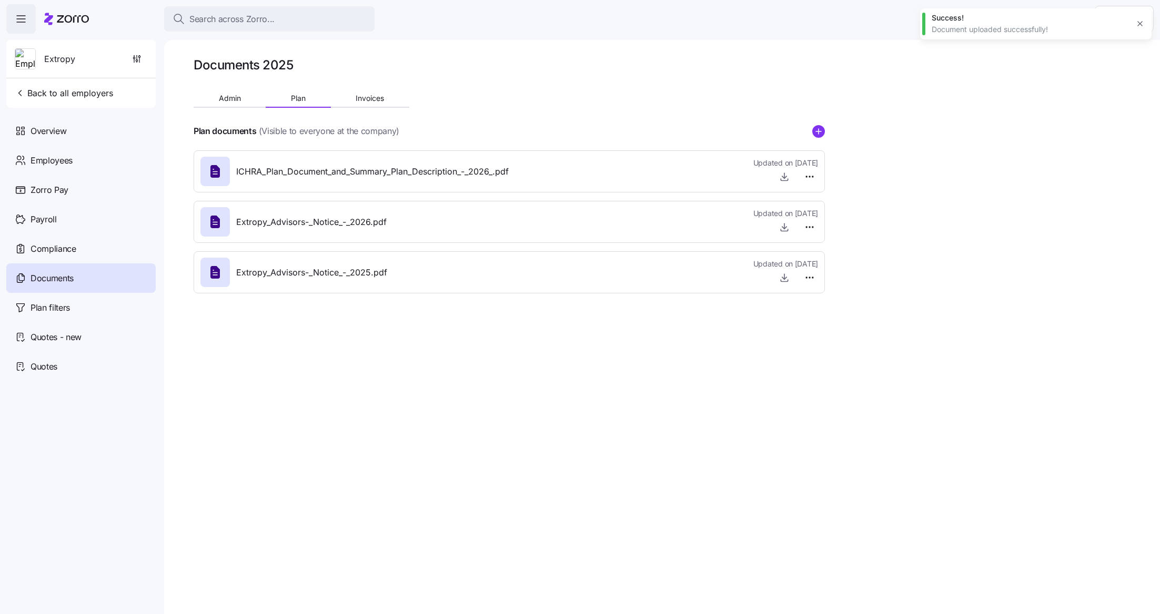
type textarea "x"
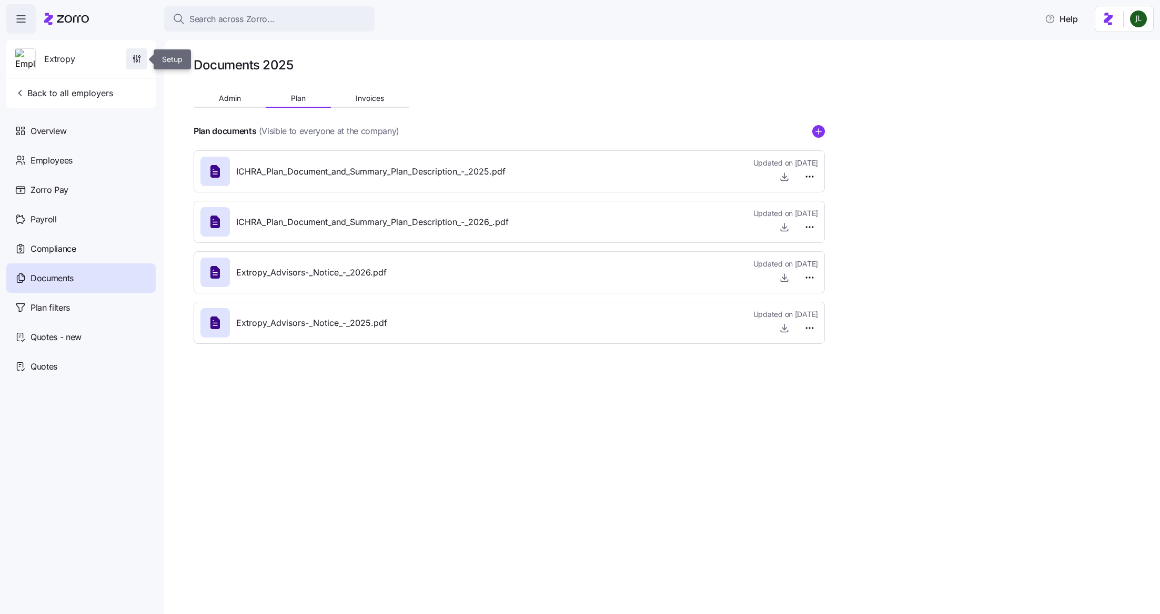
click at [136, 57] on icon "button" at bounding box center [136, 59] width 11 height 11
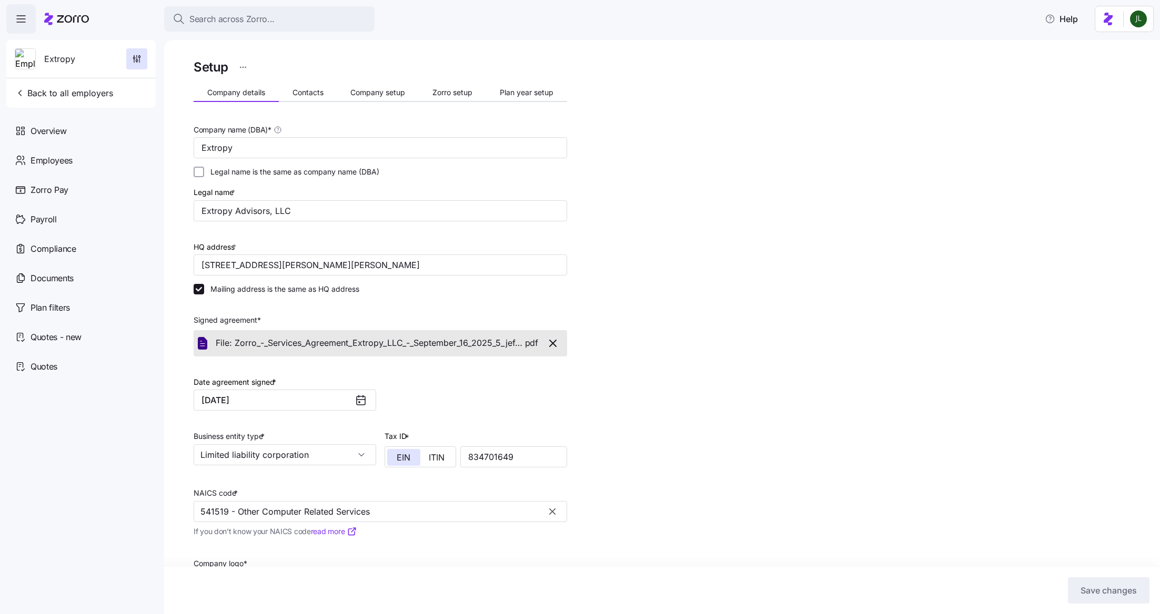
scroll to position [2, 0]
click at [479, 87] on span "Plan year setup" at bounding box center [527, 90] width 54 height 7
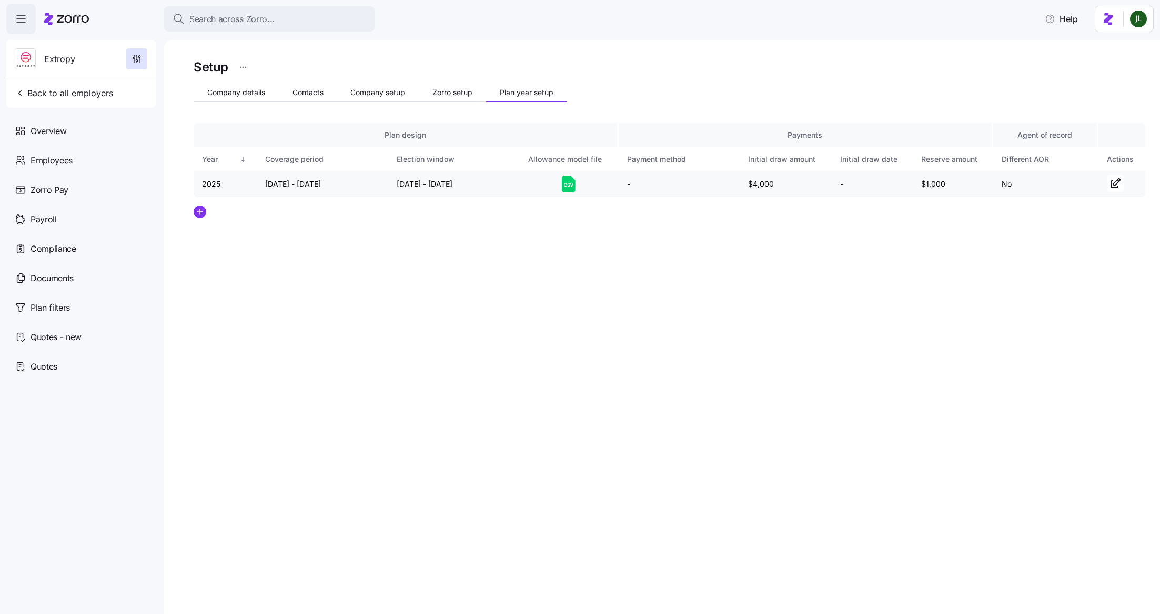
click at [479, 183] on td "No" at bounding box center [1045, 184] width 105 height 26
click at [232, 187] on td "2025" at bounding box center [225, 184] width 63 height 26
click at [221, 183] on td "2025" at bounding box center [225, 184] width 63 height 26
click at [479, 183] on icon at bounding box center [569, 184] width 14 height 17
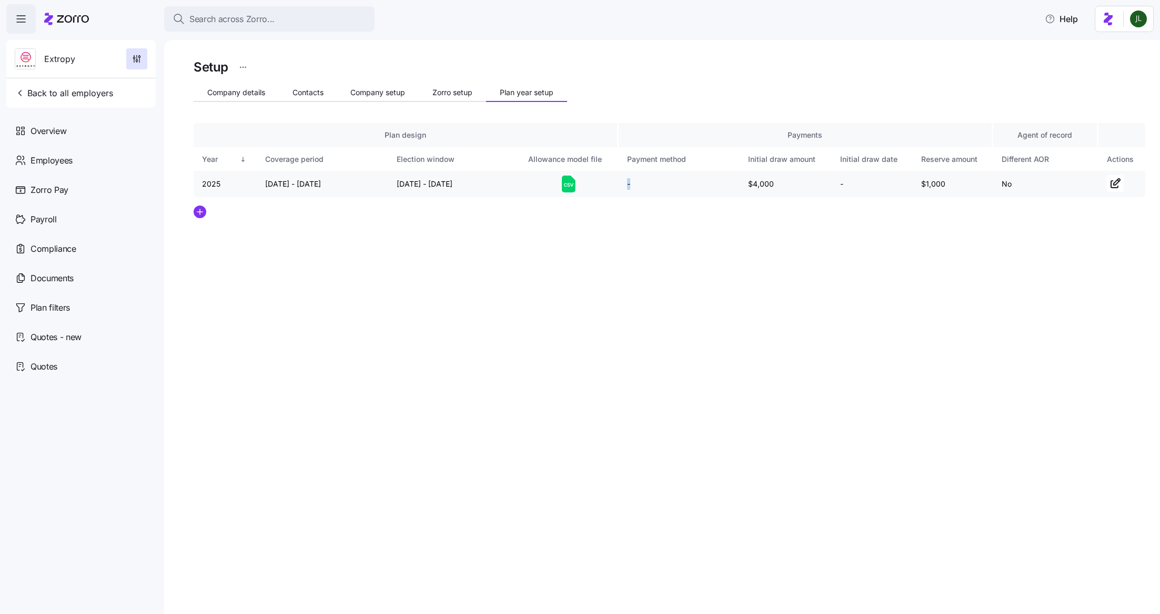
click at [479, 183] on icon at bounding box center [569, 184] width 14 height 17
click at [479, 329] on div "Setup Company details Contacts Company setup Zorro setup Plan year setup Plan d…" at bounding box center [662, 327] width 996 height 574
click at [54, 308] on span "Plan filters" at bounding box center [50, 307] width 39 height 13
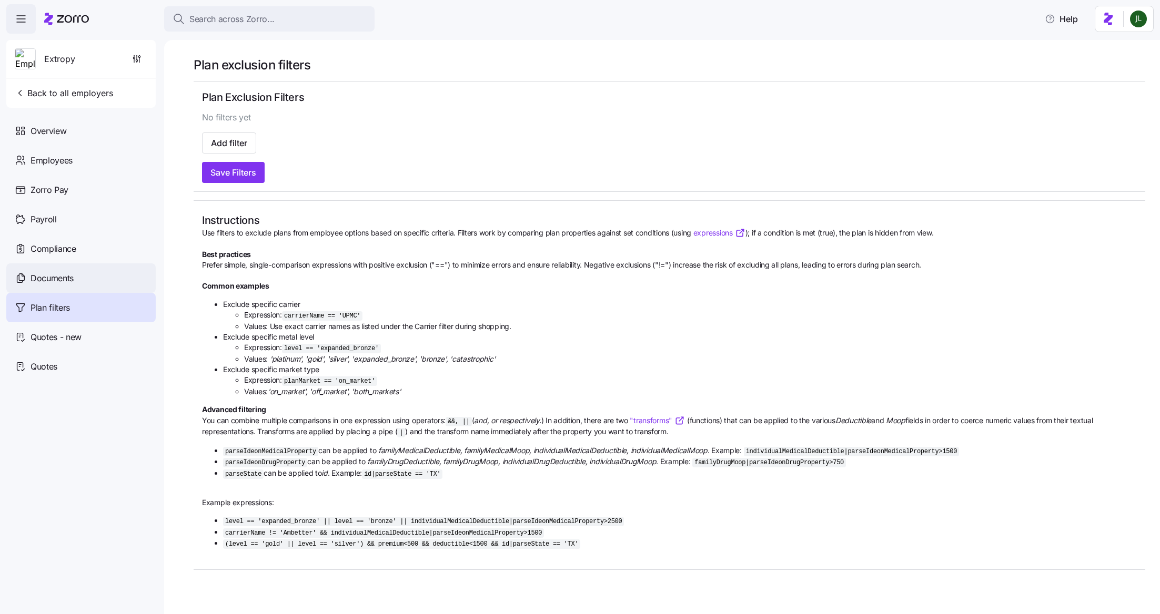
click at [89, 280] on div "Documents" at bounding box center [80, 278] width 149 height 29
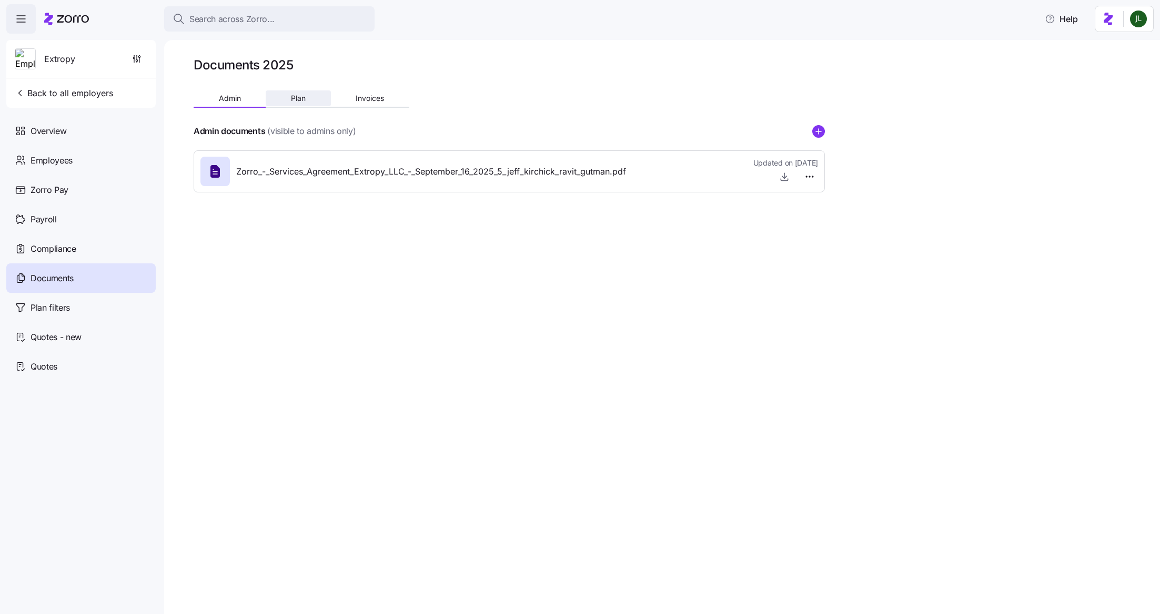
click at [311, 101] on button "Plan" at bounding box center [298, 98] width 65 height 16
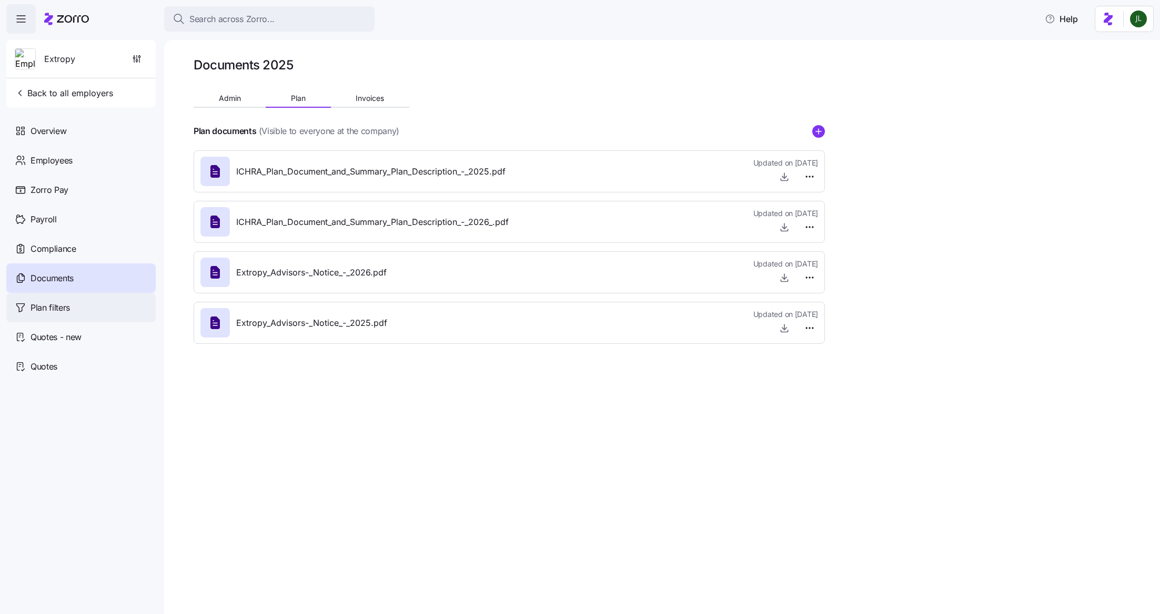
click at [57, 316] on div "Plan filters" at bounding box center [80, 307] width 149 height 29
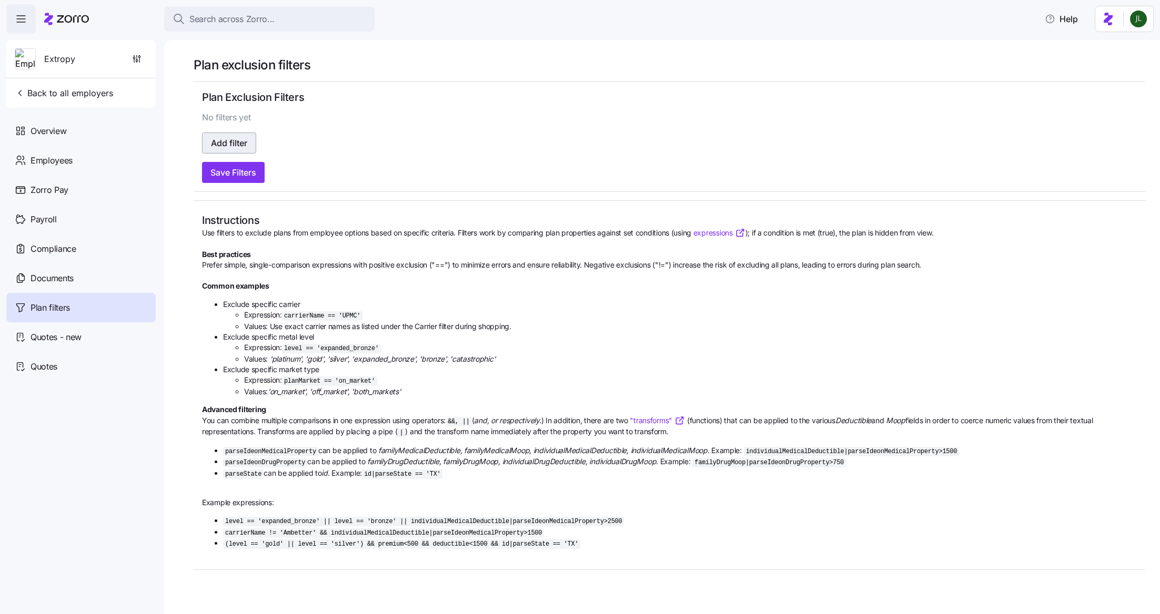
click at [240, 146] on span "Add filter" at bounding box center [229, 143] width 36 height 13
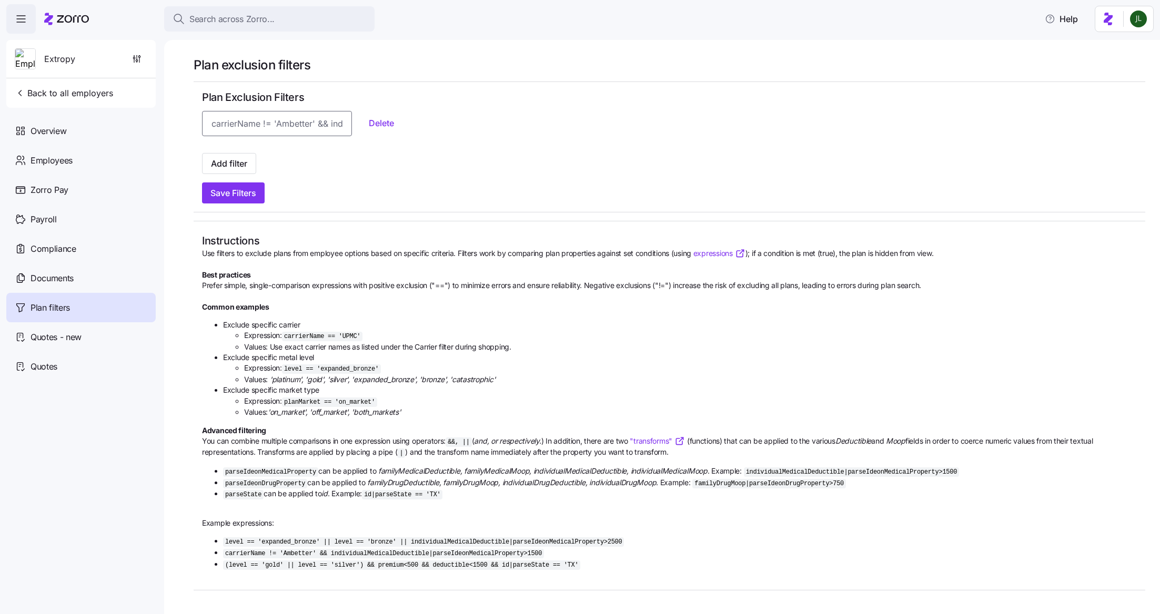
click at [246, 119] on input at bounding box center [277, 123] width 150 height 25
paste input "level == 'catastrophic'"
type input "level == 'catastrophic'"
click at [232, 168] on span "Add filter" at bounding box center [229, 163] width 36 height 13
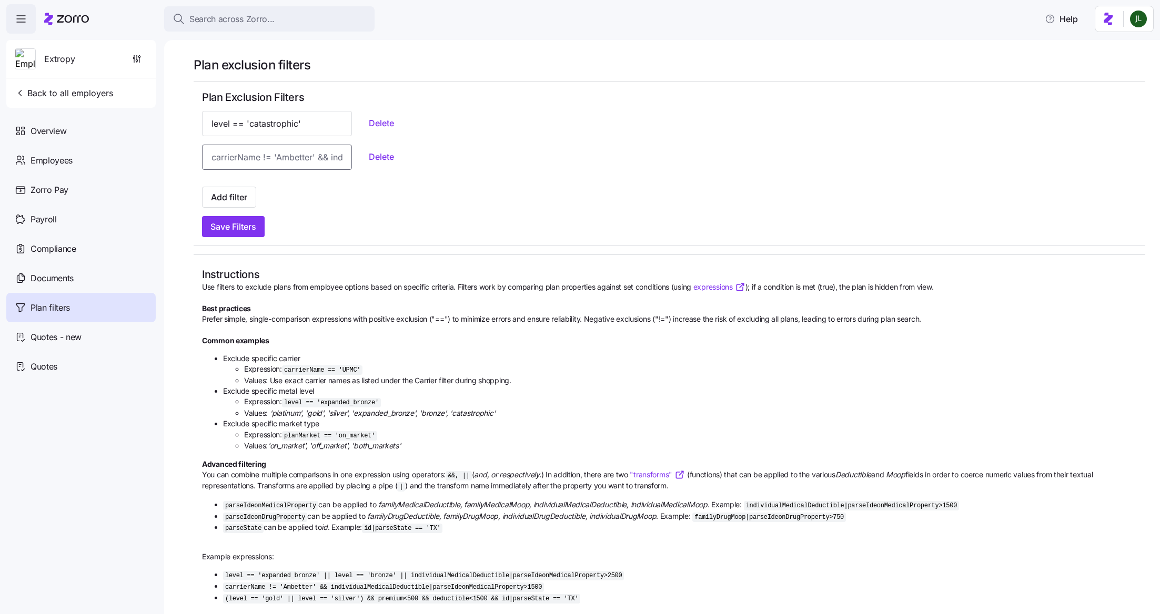
click at [241, 156] on input at bounding box center [277, 157] width 150 height 25
paste input "planMarket == 'ON_EXCHANGE'"
drag, startPoint x: 270, startPoint y: 161, endPoint x: 156, endPoint y: 161, distance: 114.7
click at [156, 161] on div "Search across Zorro... Help Extropy Back to all employers Overview Employees Zo…" at bounding box center [580, 304] width 1160 height 608
type input "planMarket == 'ON_EXCHANGE'"
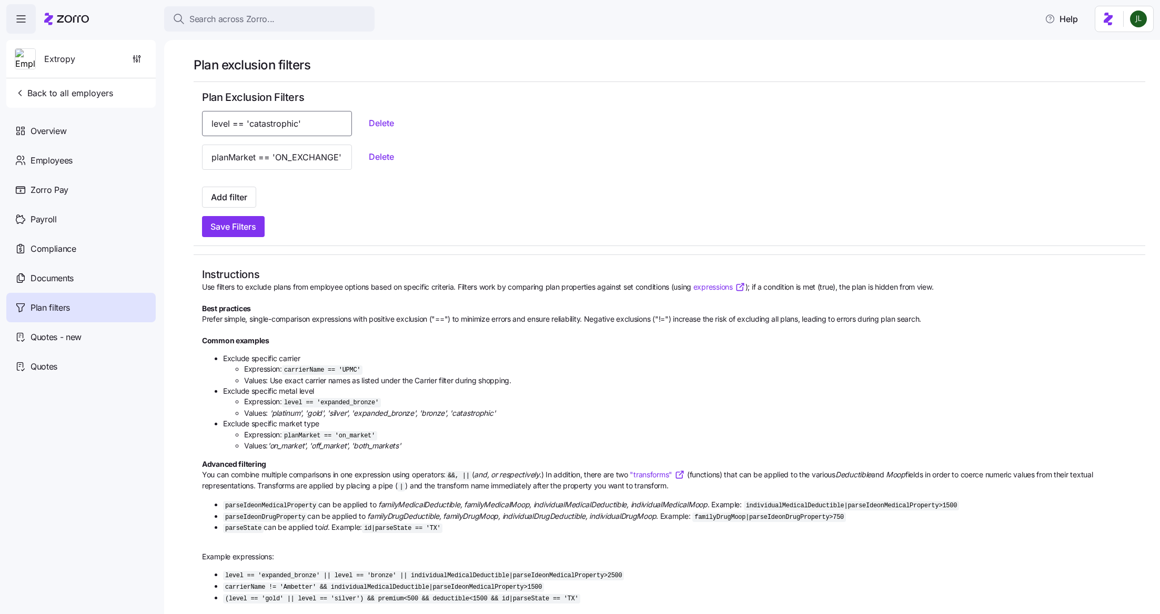
drag, startPoint x: 237, startPoint y: 121, endPoint x: 416, endPoint y: 136, distance: 180.0
click at [416, 136] on div "level == 'catastrophic' Delete" at bounding box center [669, 123] width 935 height 25
drag, startPoint x: 267, startPoint y: 164, endPoint x: 395, endPoint y: 171, distance: 128.6
click at [395, 171] on div "planMarket == 'ON_EXCHANGE' Delete" at bounding box center [669, 162] width 935 height 34
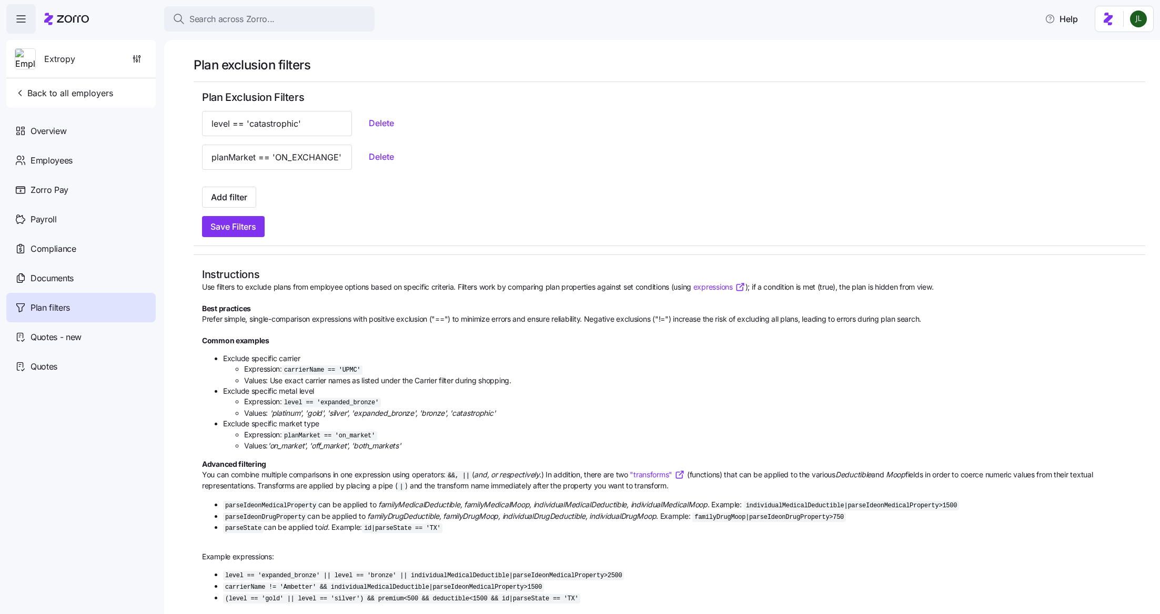
scroll to position [0, 0]
click at [315, 220] on div "Save Filters" at bounding box center [669, 226] width 935 height 21
click at [242, 231] on span "Save Filters" at bounding box center [233, 226] width 46 height 13
click at [89, 132] on div "Overview" at bounding box center [80, 130] width 149 height 29
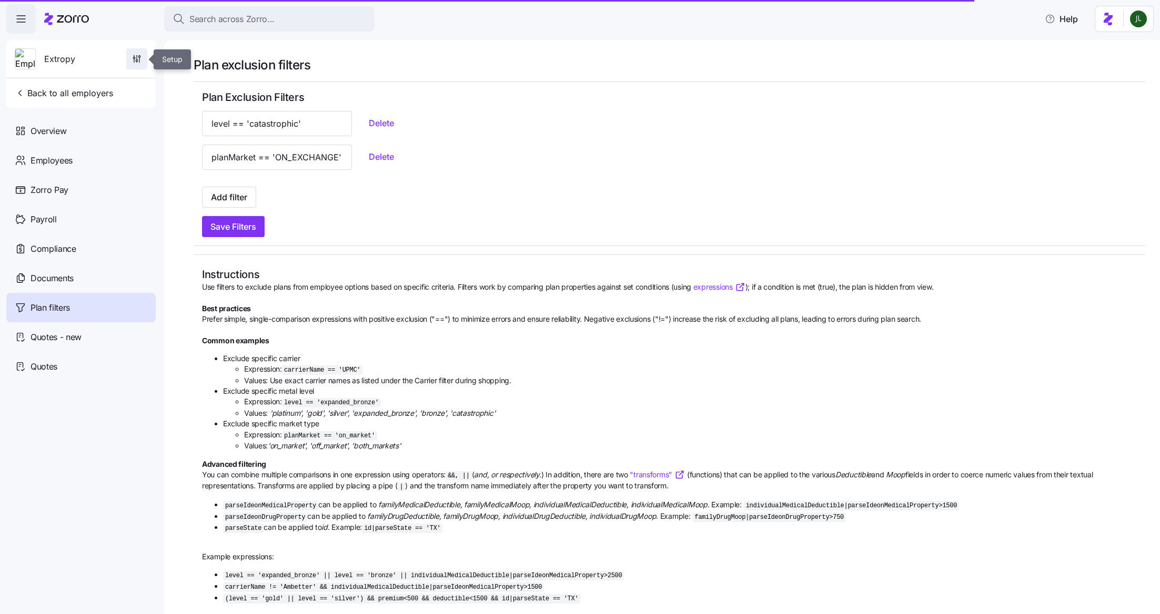
click at [136, 61] on icon "button" at bounding box center [137, 61] width 2 height 2
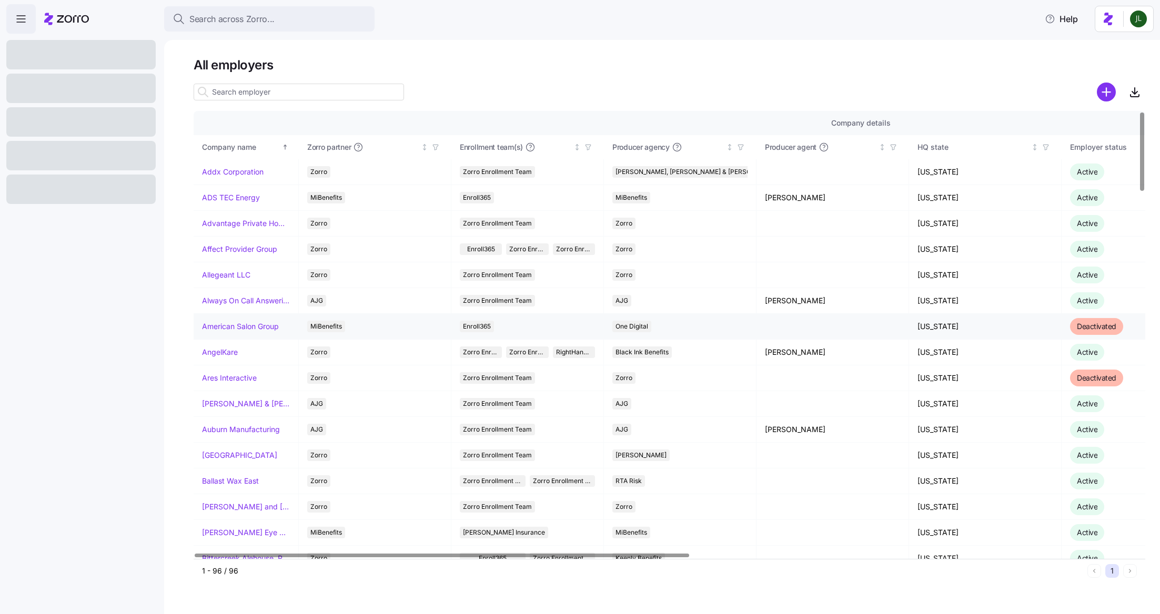
click at [261, 324] on link "American Salon Group" at bounding box center [240, 326] width 77 height 11
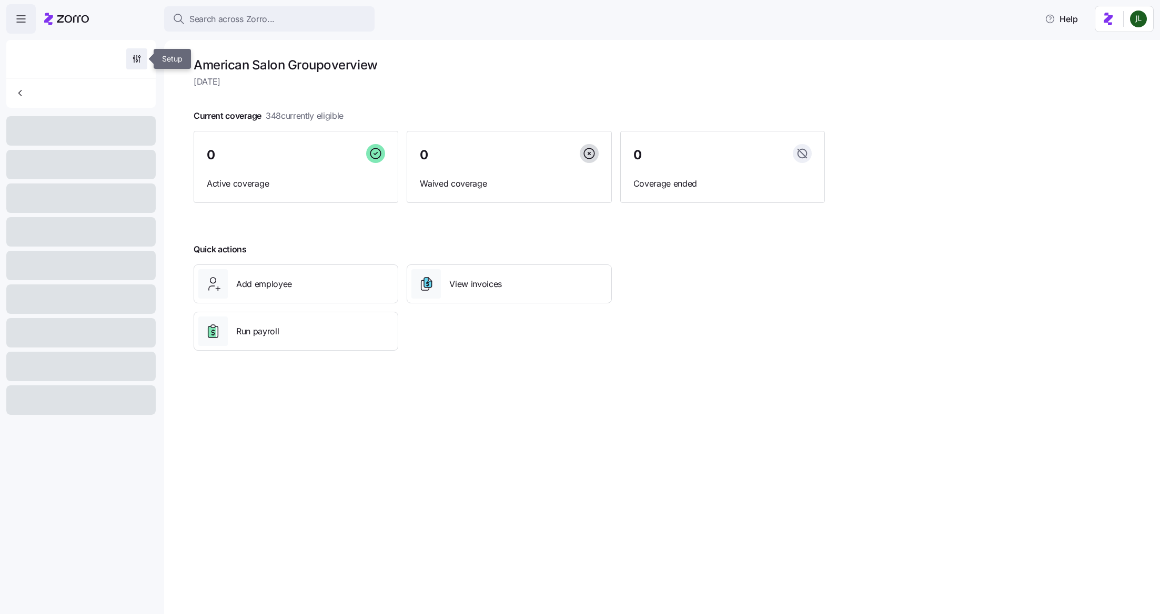
click at [138, 52] on span "button" at bounding box center [137, 59] width 20 height 20
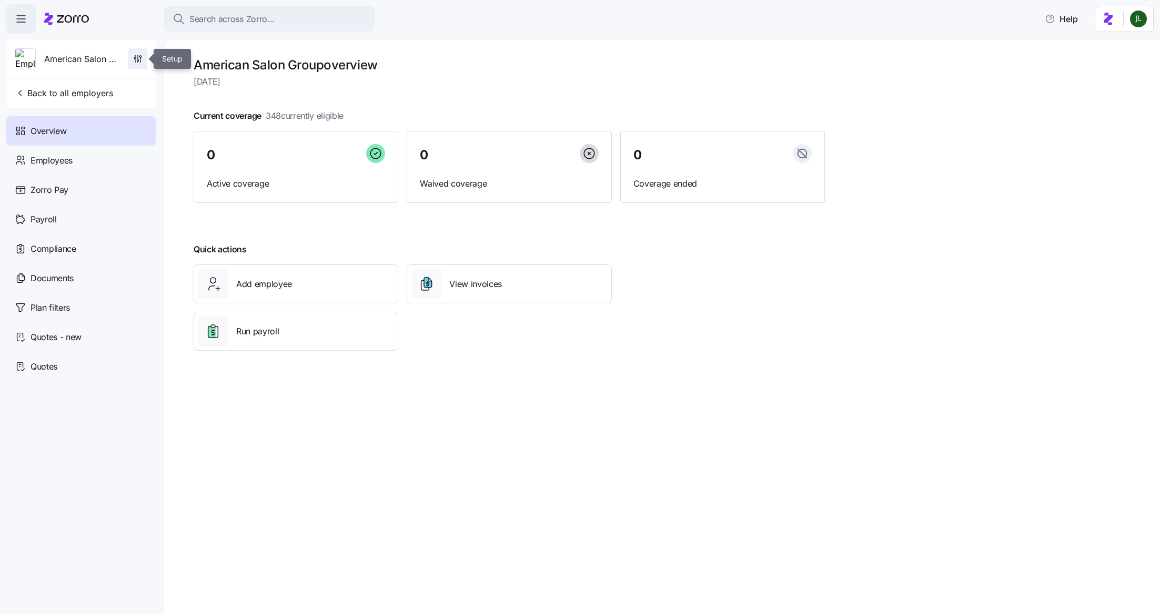
click at [138, 57] on icon "button" at bounding box center [138, 59] width 11 height 11
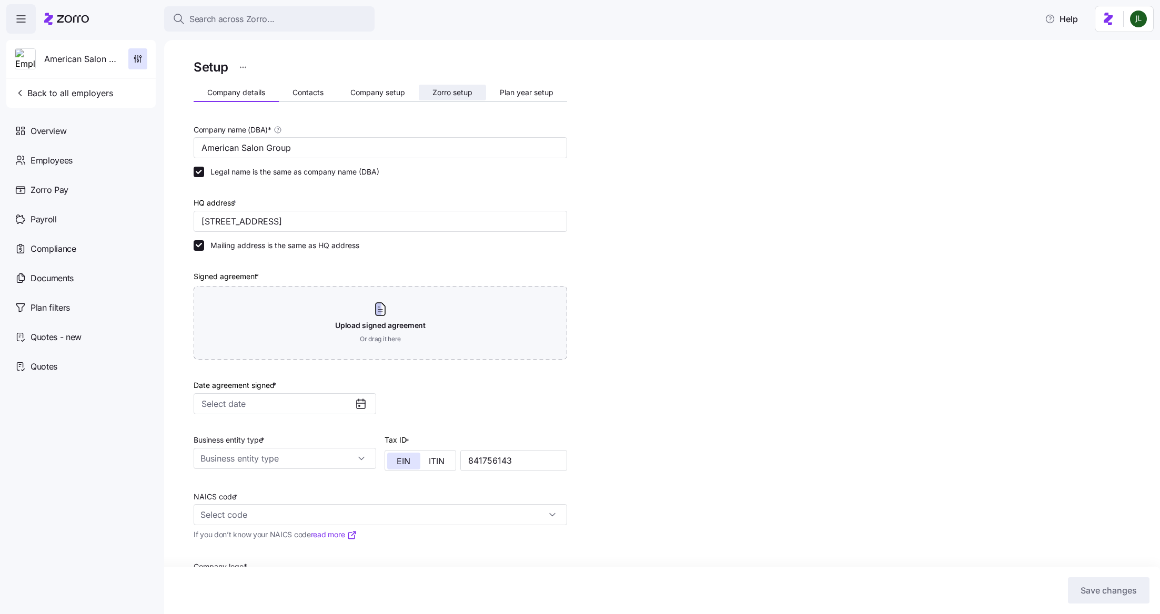
click at [440, 93] on span "Zorro setup" at bounding box center [452, 92] width 40 height 7
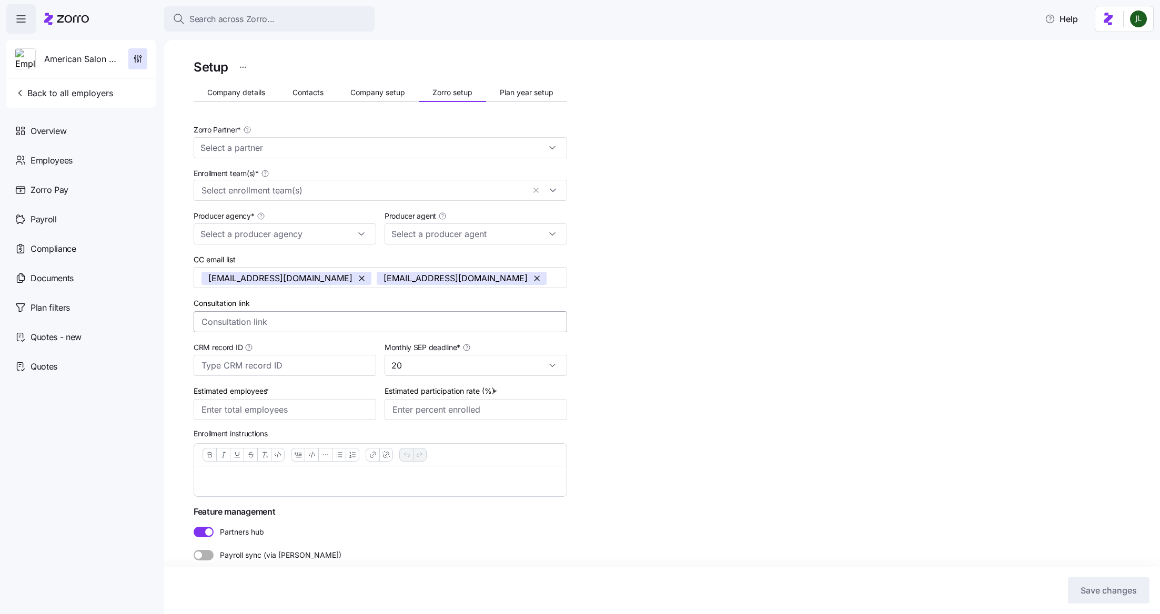
type input "MiBenefits"
type input "One Digital"
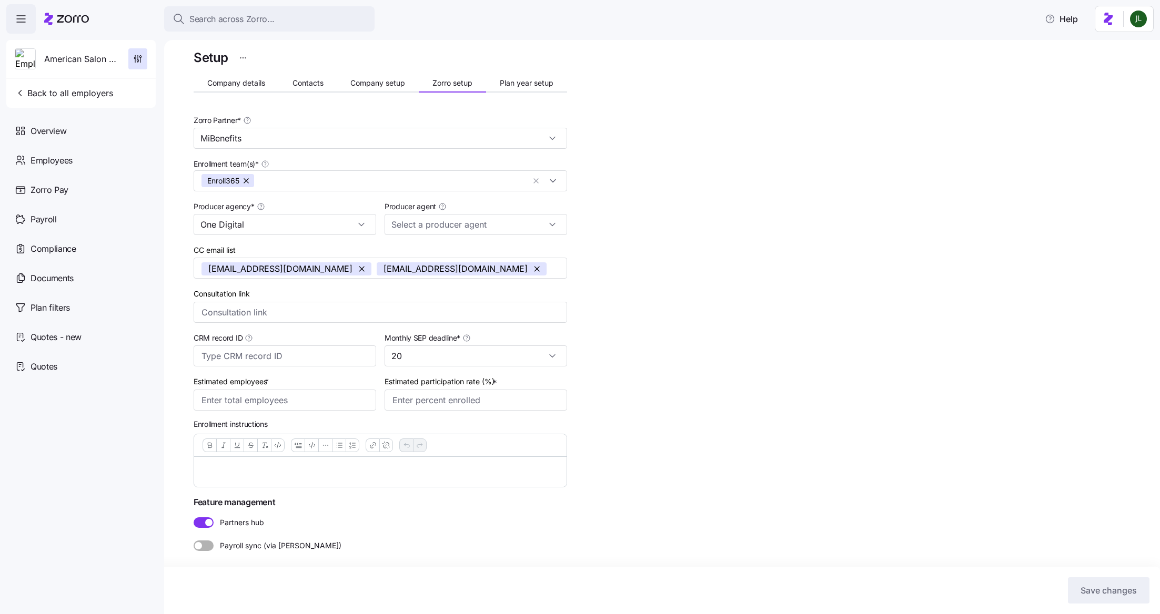
scroll to position [9, 0]
drag, startPoint x: 138, startPoint y: 59, endPoint x: 82, endPoint y: 54, distance: 56.6
click at [82, 54] on div "American Salon Group" at bounding box center [81, 59] width 141 height 38
click at [21, 19] on icon "button" at bounding box center [21, 19] width 13 height 13
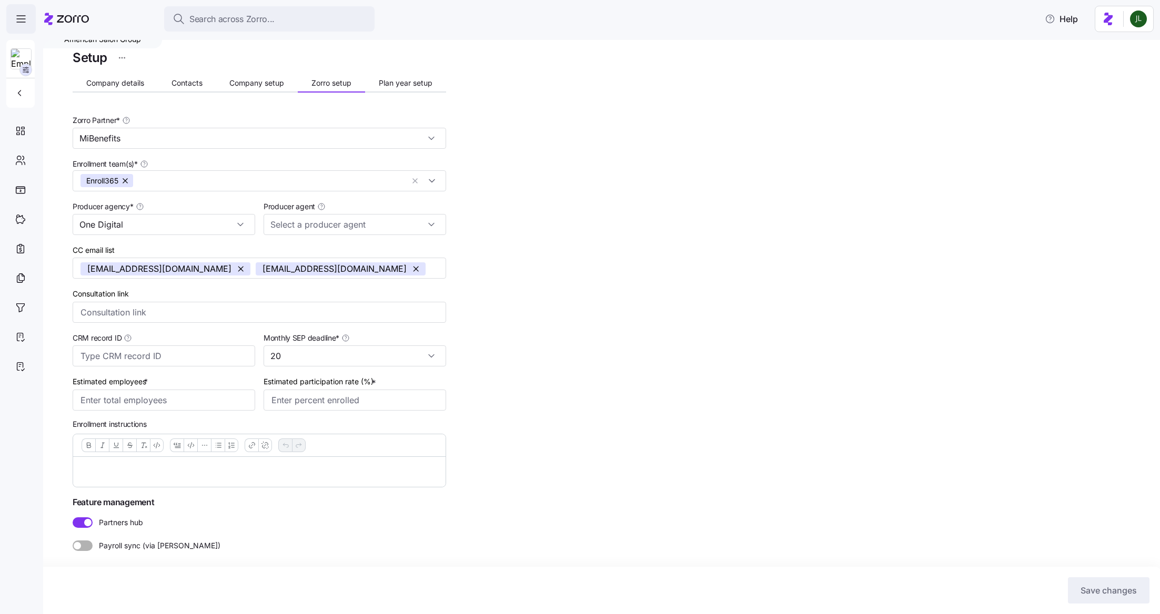
click at [21, 19] on icon "button" at bounding box center [21, 19] width 13 height 13
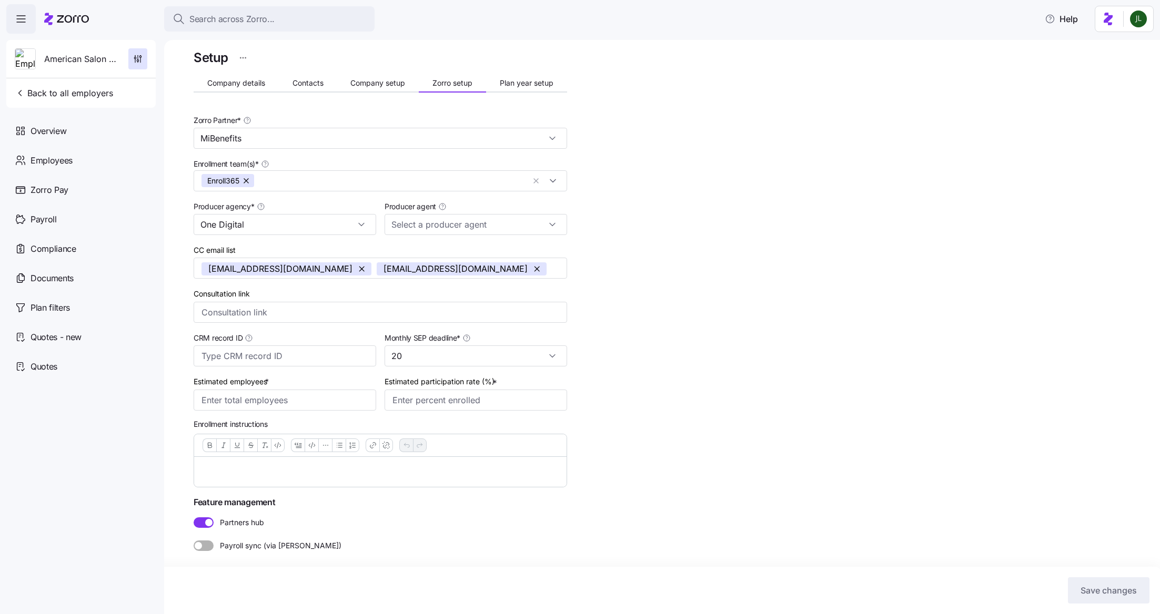
click at [69, 27] on div at bounding box center [66, 18] width 45 height 29
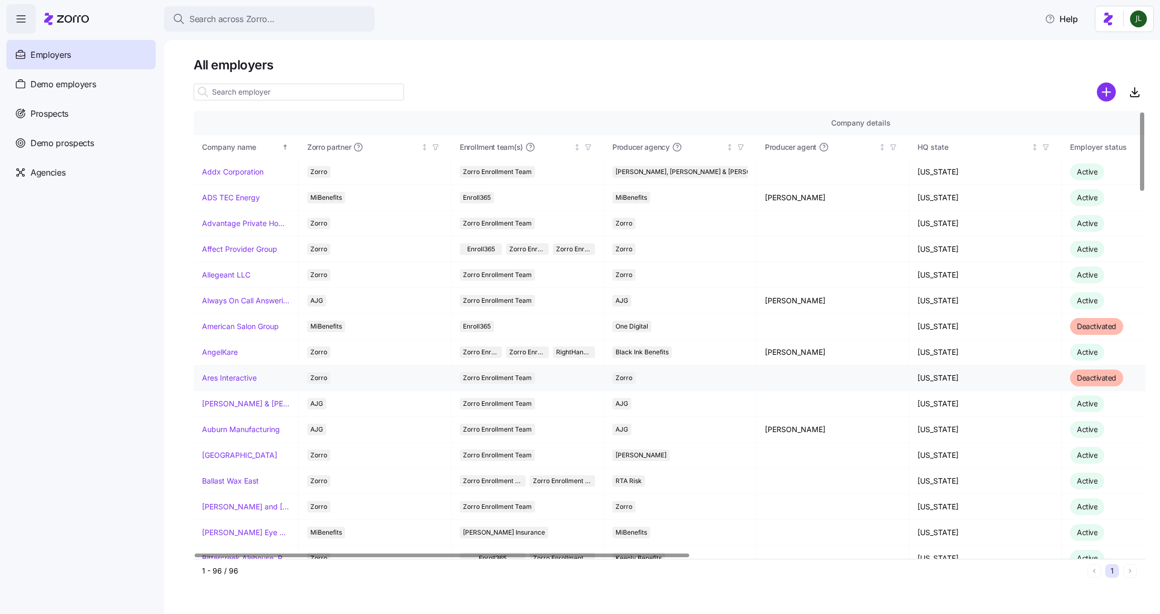
click at [240, 375] on link "Ares Interactive" at bounding box center [229, 378] width 55 height 11
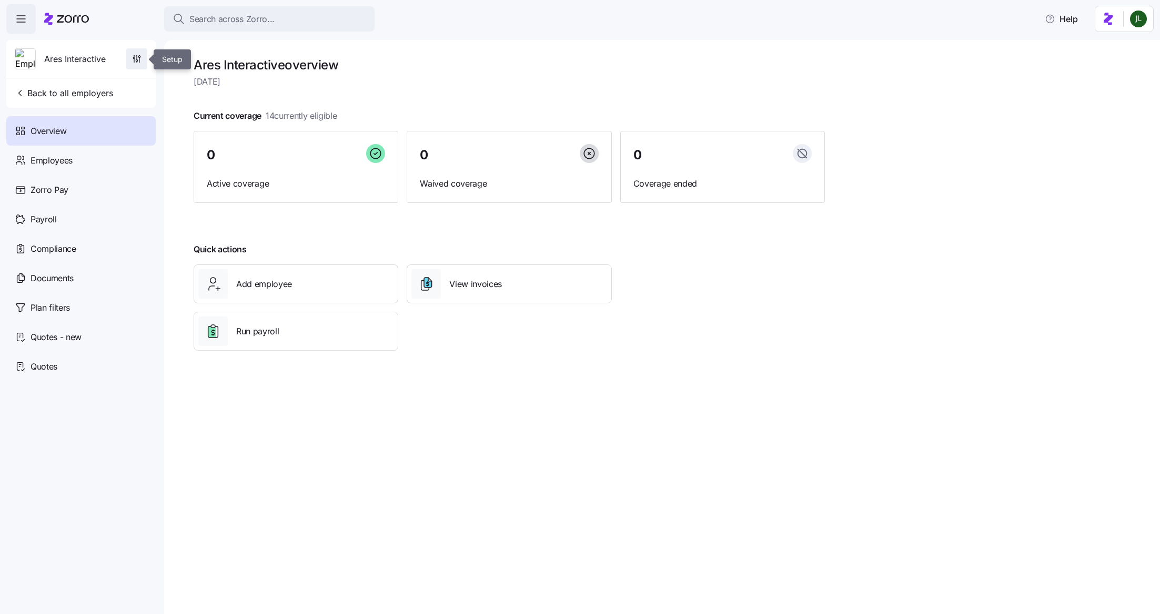
click at [138, 55] on icon "button" at bounding box center [136, 59] width 11 height 11
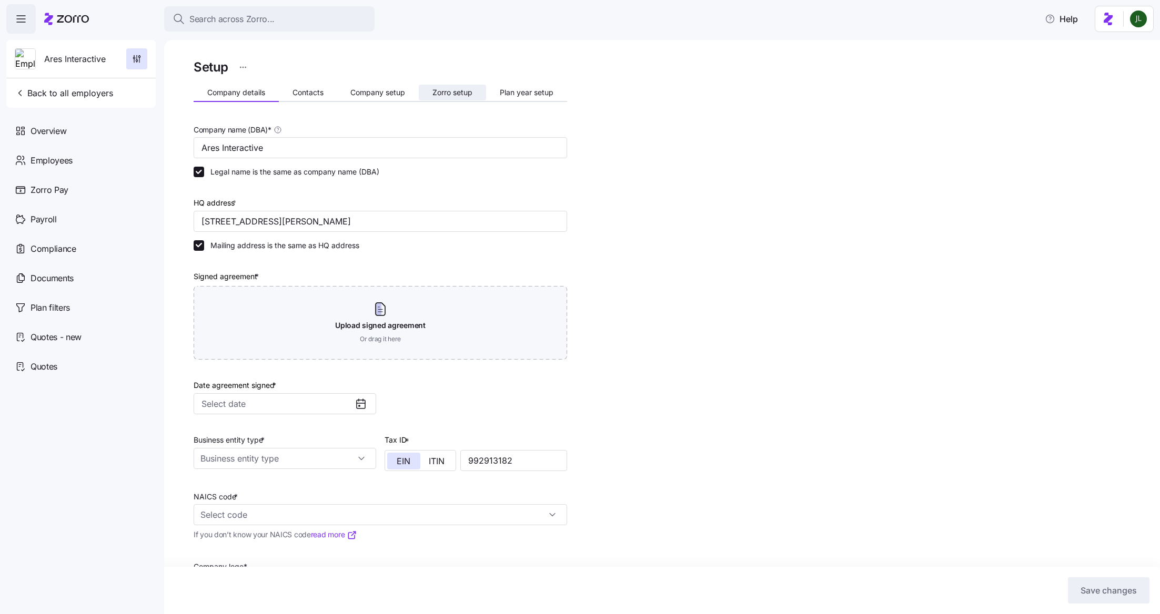
click at [449, 95] on span "Zorro setup" at bounding box center [452, 92] width 40 height 7
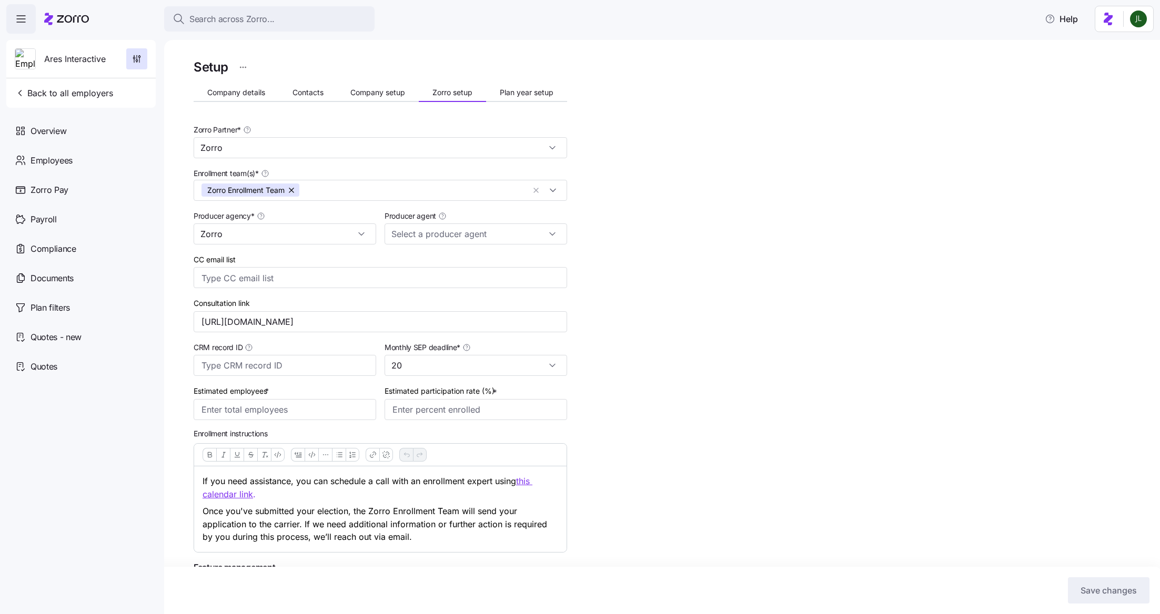
scroll to position [66, 0]
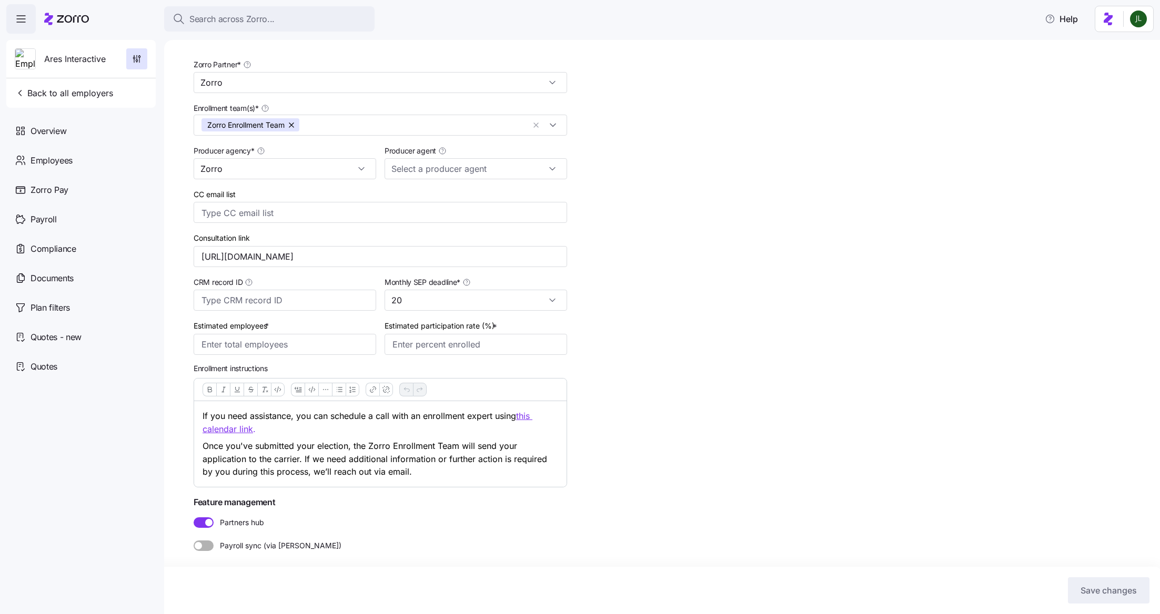
drag, startPoint x: 422, startPoint y: 474, endPoint x: 190, endPoint y: 402, distance: 242.9
click at [190, 402] on div "Setup Company details Contacts Company setup Zorro setup Plan year setup Zorro …" at bounding box center [662, 327] width 996 height 574
copy div "If you need assistance, you can schedule a call with an enrollment expert using…"
click at [469, 475] on p "Once you've submitted your election, the Zorro Enrollment Team will send your a…" at bounding box center [380, 459] width 356 height 39
drag, startPoint x: 389, startPoint y: 254, endPoint x: 48, endPoint y: 231, distance: 341.5
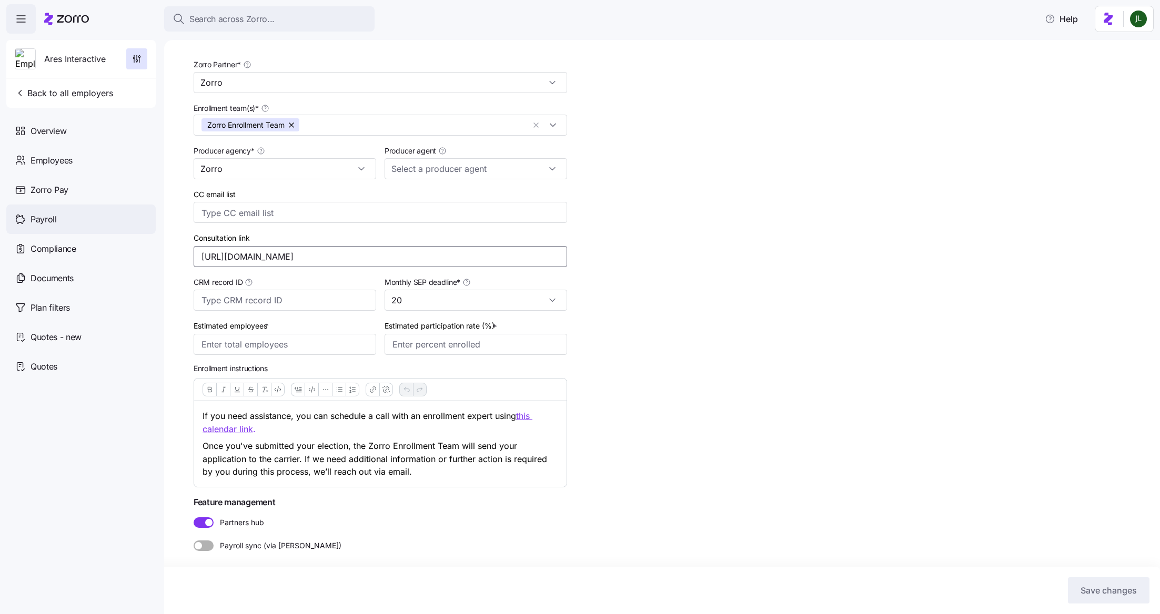
click at [48, 231] on div "Search across Zorro... Help Ares Interactive Back to all employers Overview Emp…" at bounding box center [580, 304] width 1160 height 608
click at [70, 280] on span "Documents" at bounding box center [52, 278] width 43 height 13
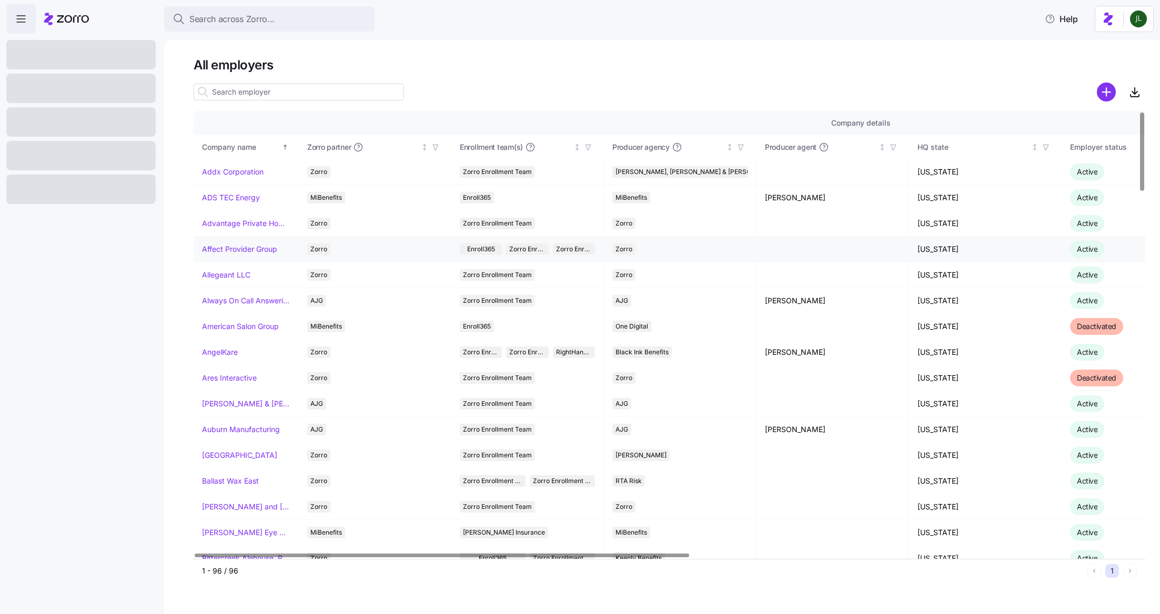
click at [253, 246] on link "Affect Provider Group" at bounding box center [239, 249] width 75 height 11
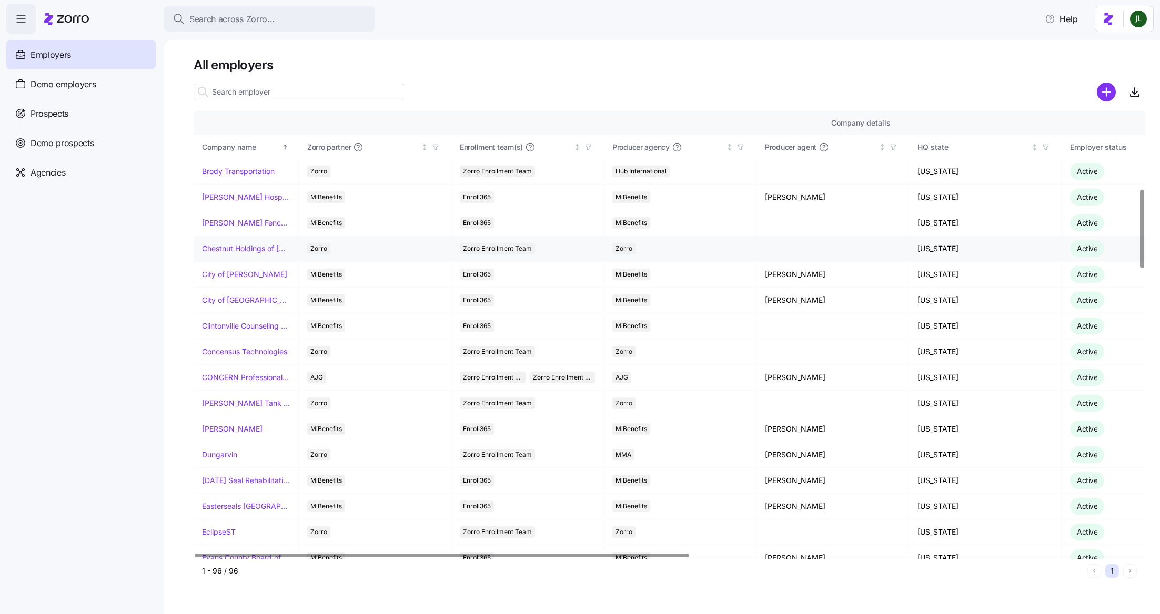
scroll to position [441, 0]
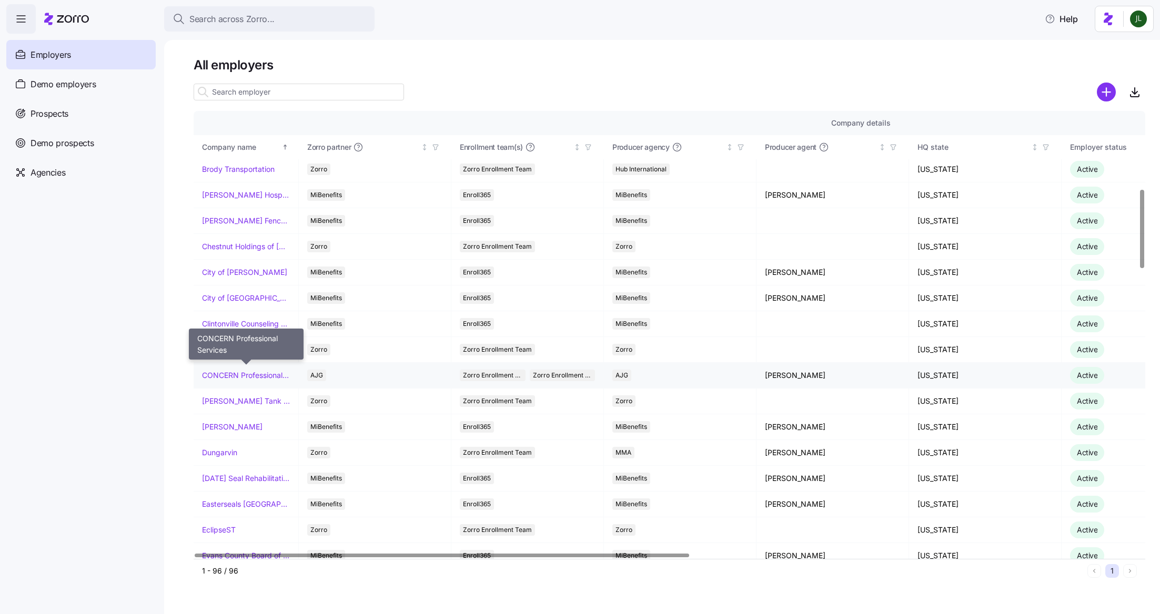
click at [245, 371] on link "CONCERN Professional Services" at bounding box center [246, 375] width 88 height 11
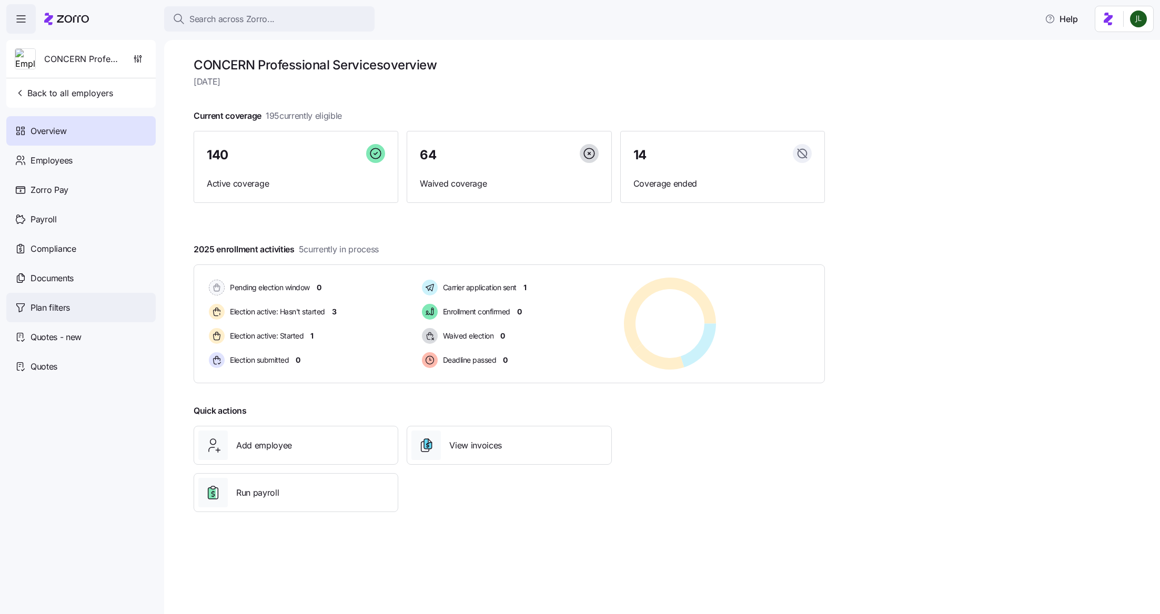
click at [82, 303] on div "Plan filters" at bounding box center [80, 307] width 149 height 29
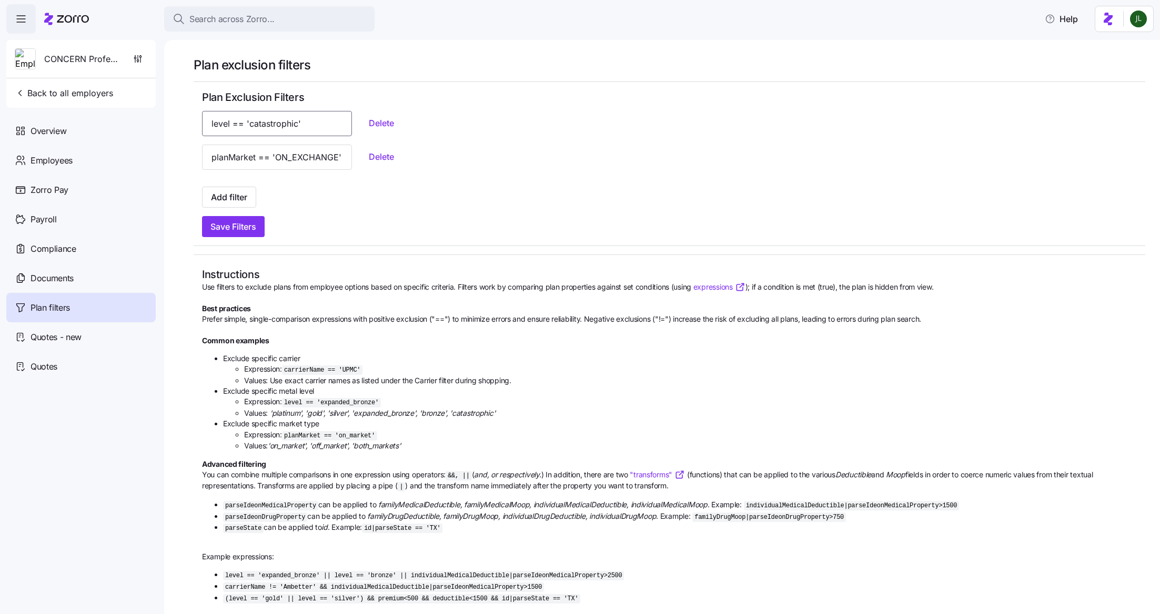
drag, startPoint x: 210, startPoint y: 122, endPoint x: 423, endPoint y: 135, distance: 213.9
click at [423, 135] on div "level == 'catastrophic' Delete" at bounding box center [669, 123] width 935 height 25
drag, startPoint x: 210, startPoint y: 157, endPoint x: 434, endPoint y: 162, distance: 224.1
click at [434, 162] on div "planMarket == 'ON_EXCHANGE' Delete" at bounding box center [669, 157] width 935 height 25
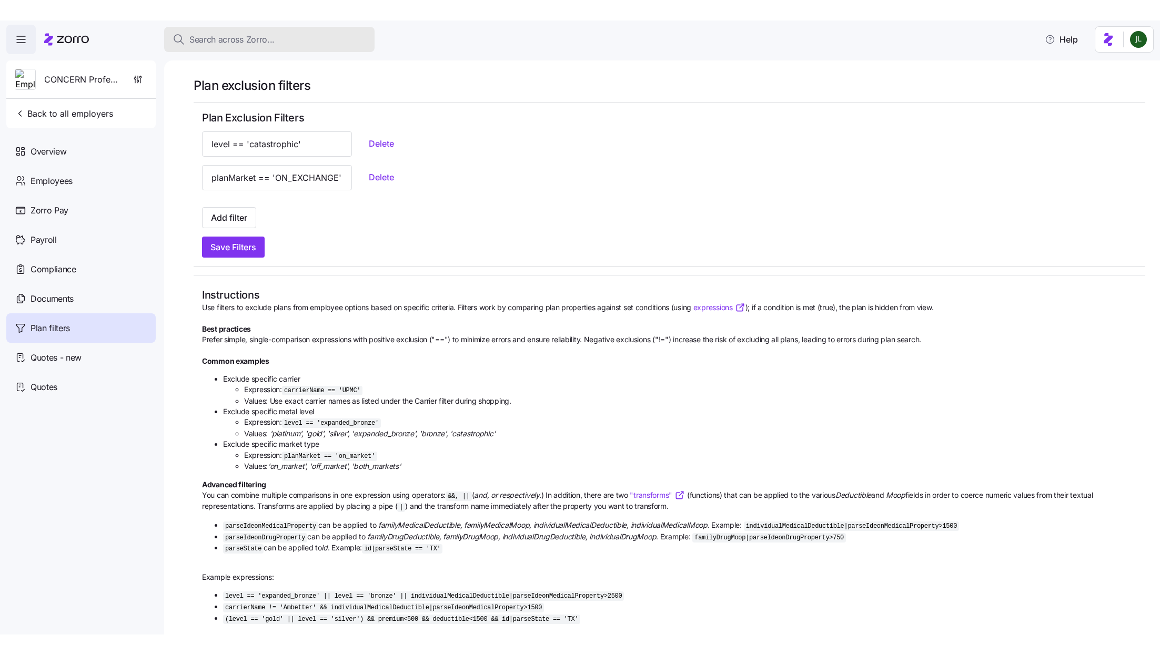
scroll to position [0, 0]
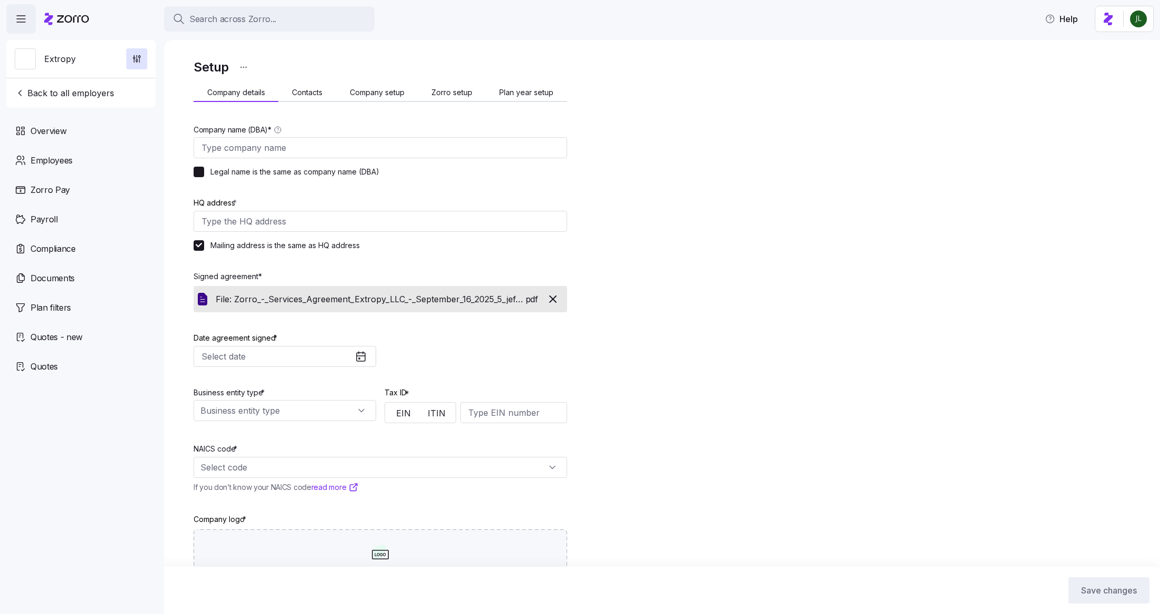
type input "Extropy"
checkbox input "false"
type input "[STREET_ADDRESS][PERSON_NAME][PERSON_NAME]"
type input "834701649"
type input "[DATE]"
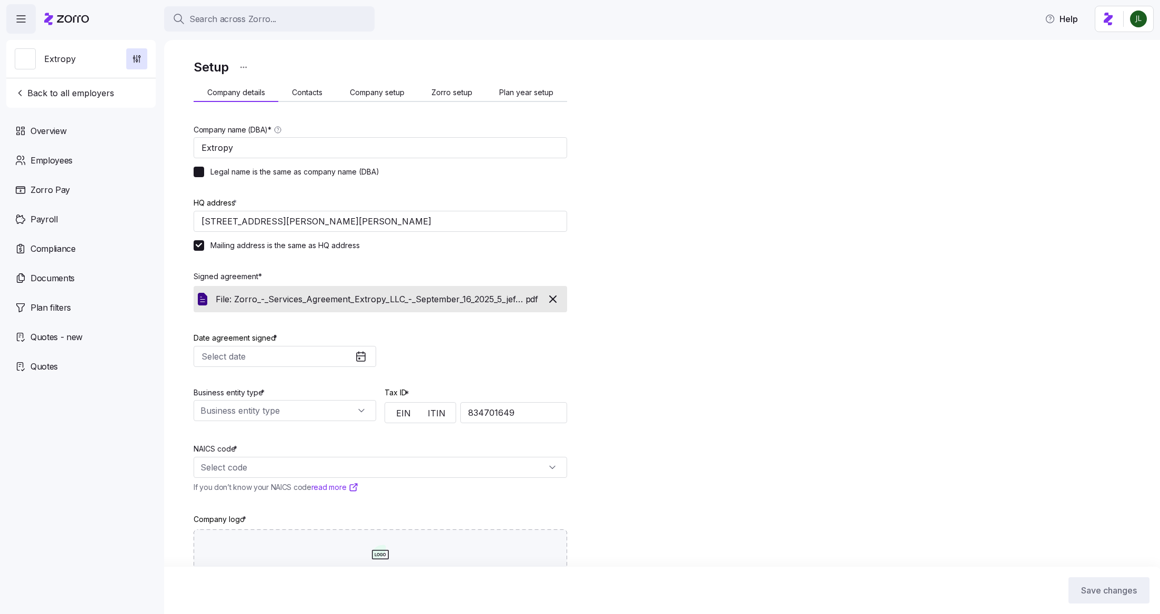
type input "Limited liability corporation"
type input "541519 - Other Computer Related Services"
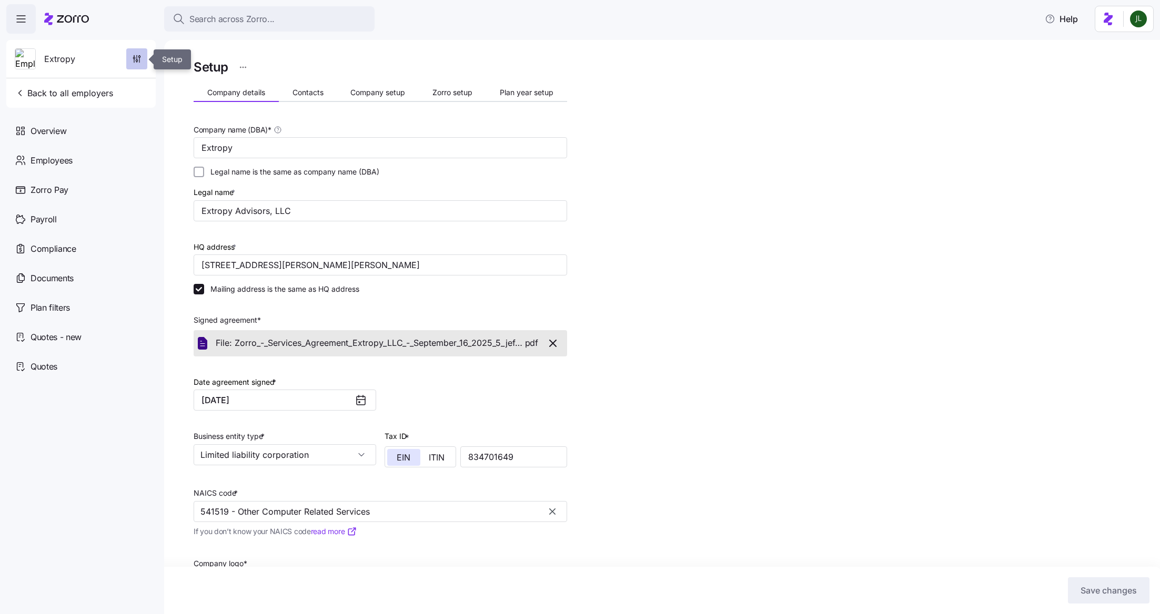
click at [141, 59] on icon "button" at bounding box center [136, 59] width 11 height 11
click at [510, 90] on span "Plan year setup" at bounding box center [527, 92] width 54 height 7
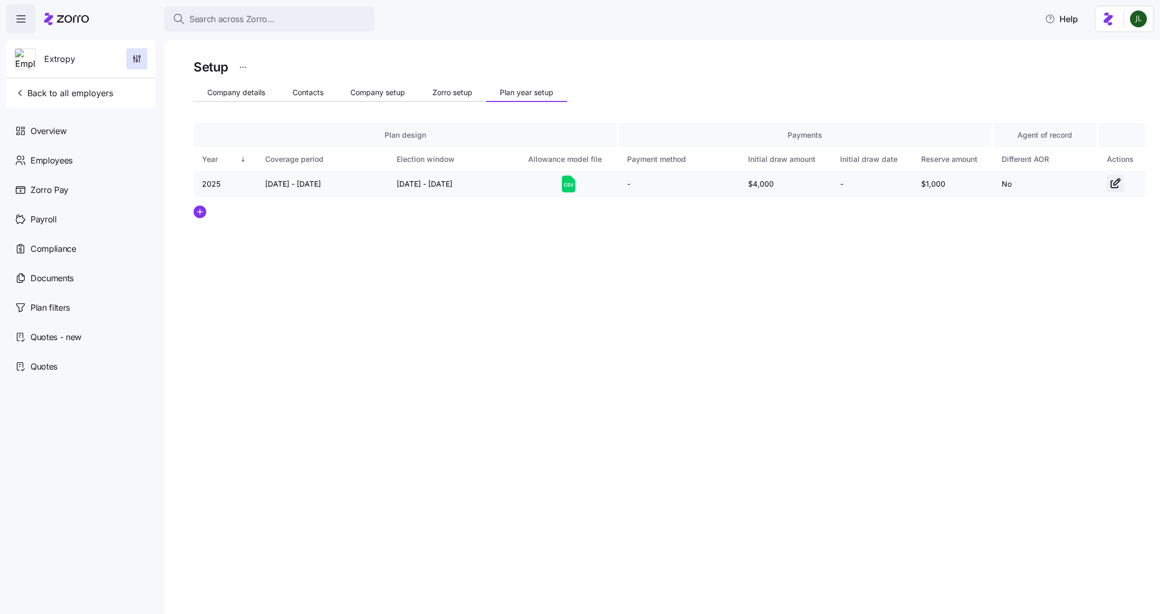
click at [1116, 187] on icon "button" at bounding box center [1115, 183] width 13 height 13
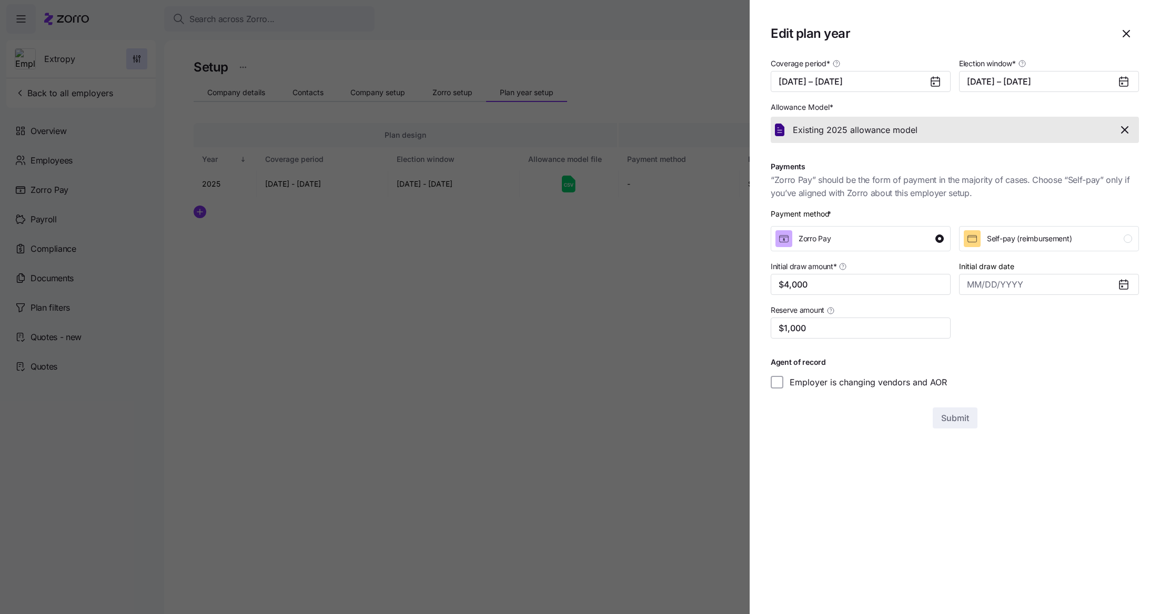
click at [1125, 82] on icon at bounding box center [1123, 82] width 8 height 8
click at [1119, 82] on icon at bounding box center [1123, 81] width 13 height 13
click at [982, 83] on button "[DATE] – [DATE]" at bounding box center [1049, 81] width 180 height 21
click at [980, 181] on button "6" at bounding box center [979, 181] width 22 height 22
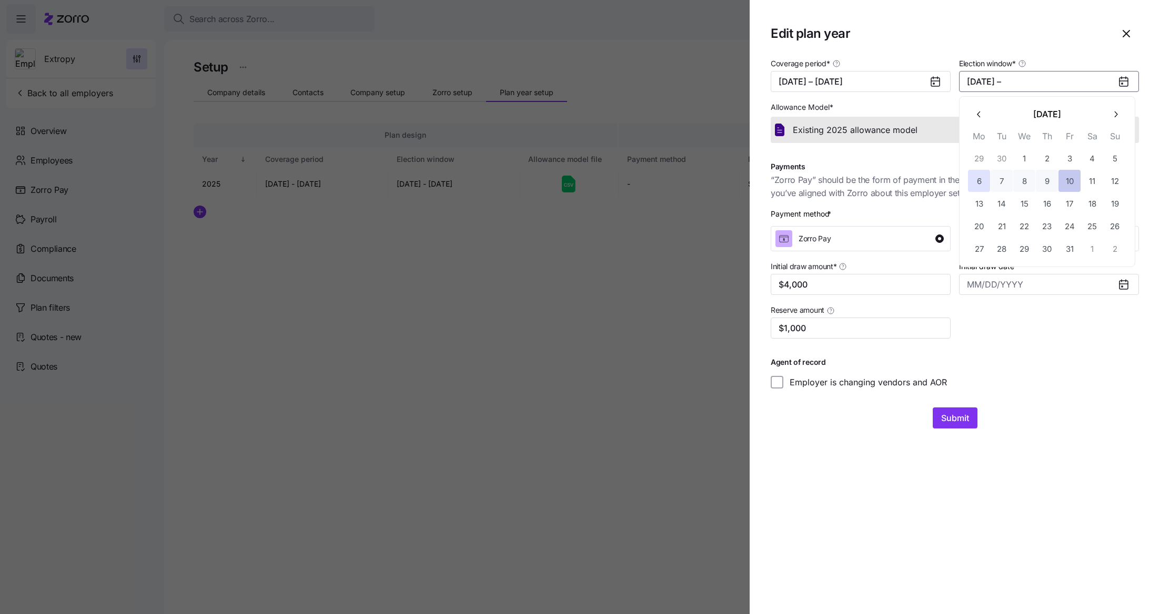
click at [1071, 179] on button "10" at bounding box center [1069, 181] width 22 height 22
click at [1123, 290] on icon at bounding box center [1123, 284] width 13 height 13
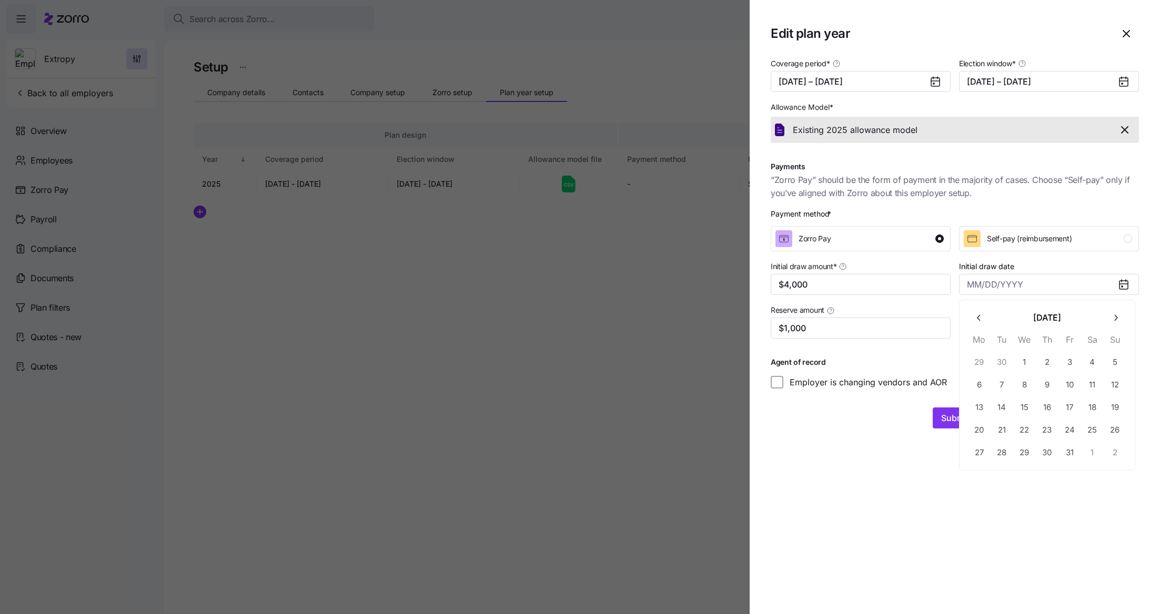
click at [1117, 288] on icon at bounding box center [1123, 284] width 13 height 13
click at [1005, 388] on button "7" at bounding box center [1001, 385] width 22 height 22
type input "[DATE]"
drag, startPoint x: 963, startPoint y: 423, endPoint x: 988, endPoint y: 473, distance: 55.5
click at [988, 473] on section "Edit plan year Coverage period * [DATE] – [DATE] Election window * [DATE] – [DA…" at bounding box center [955, 307] width 410 height 614
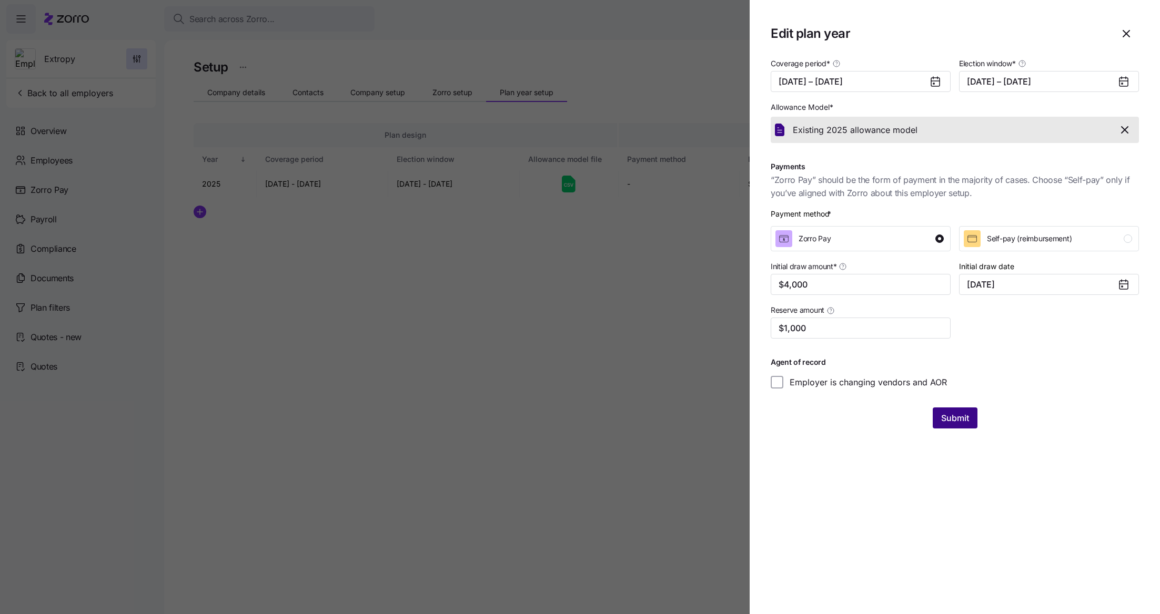
click at [967, 423] on span "Submit" at bounding box center [955, 418] width 28 height 13
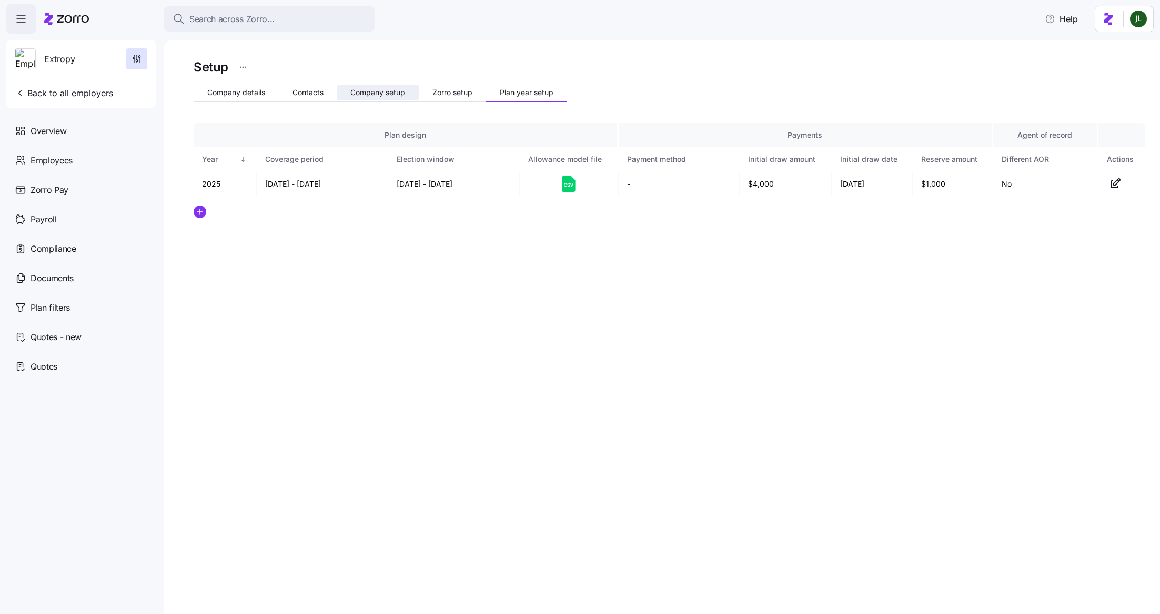
click at [365, 97] on button "Company setup" at bounding box center [378, 93] width 82 height 16
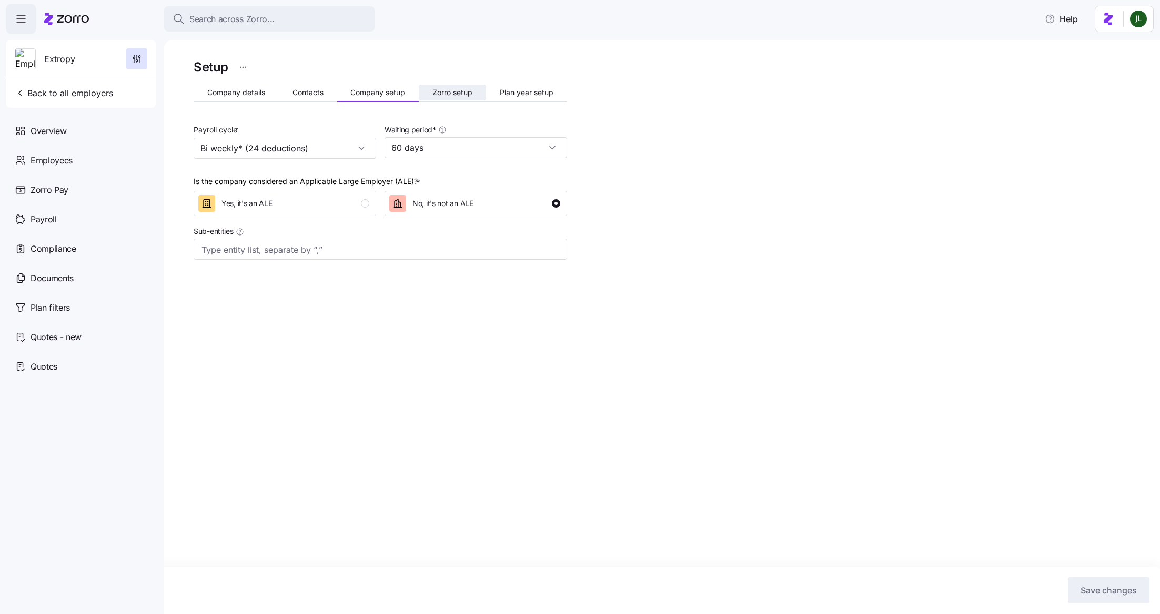
click at [469, 95] on span "Zorro setup" at bounding box center [452, 92] width 40 height 7
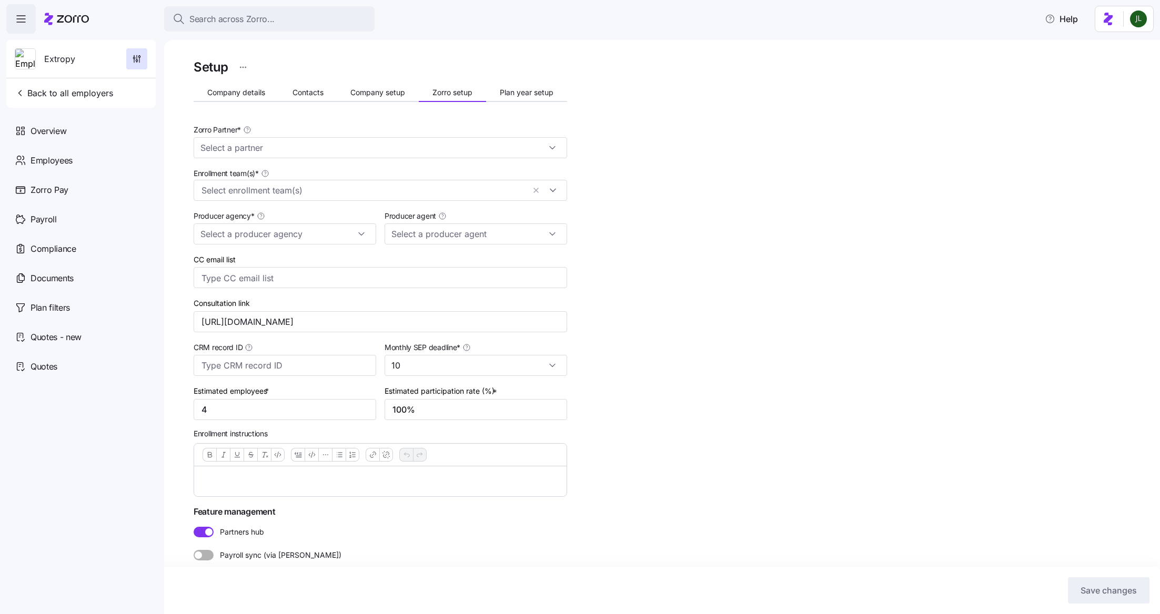
type input "Zorro"
